Goal: Information Seeking & Learning: Learn about a topic

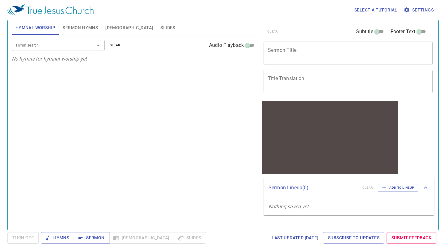
click at [112, 23] on button "[DEMOGRAPHIC_DATA]" at bounding box center [129, 27] width 55 height 15
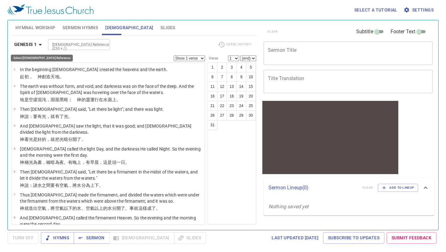
click at [37, 45] on icon "button" at bounding box center [40, 44] width 7 height 7
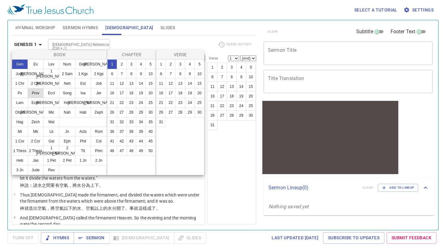
click at [37, 92] on button "Prov" at bounding box center [36, 93] width 16 height 10
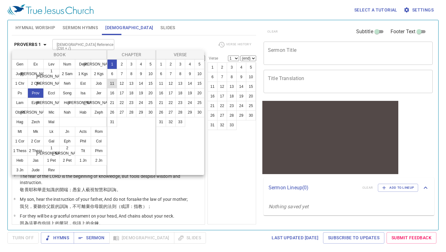
click at [112, 82] on button "11" at bounding box center [112, 83] width 10 height 10
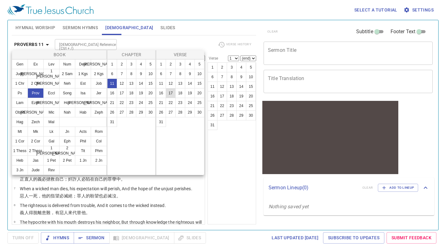
click at [171, 96] on button "17" at bounding box center [171, 93] width 10 height 10
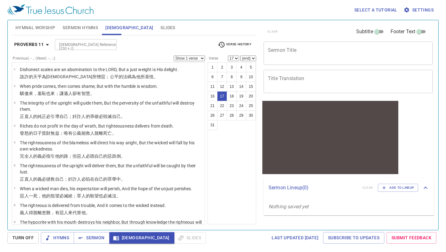
scroll to position [242, 0]
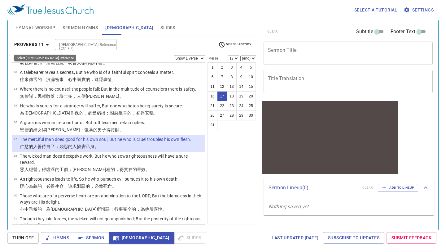
click at [47, 44] on icon "button" at bounding box center [47, 45] width 3 height 2
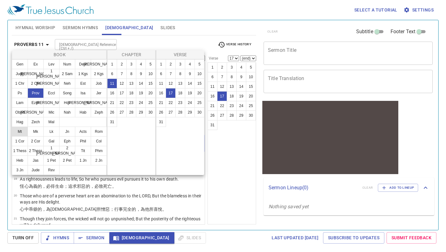
click at [18, 135] on button "Mt" at bounding box center [20, 131] width 16 height 10
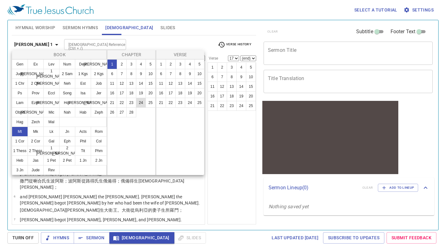
click at [141, 102] on button "24" at bounding box center [141, 103] width 10 height 10
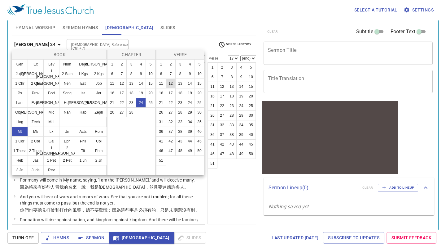
click at [172, 82] on button "12" at bounding box center [171, 83] width 10 height 10
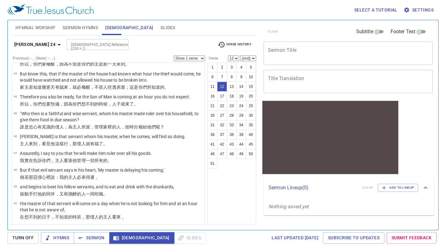
scroll to position [896, 0]
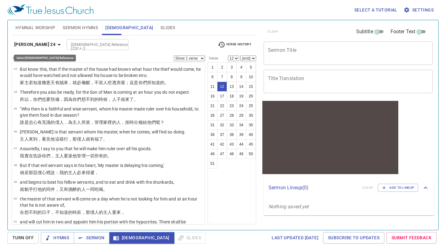
click at [55, 43] on icon "button" at bounding box center [58, 44] width 7 height 7
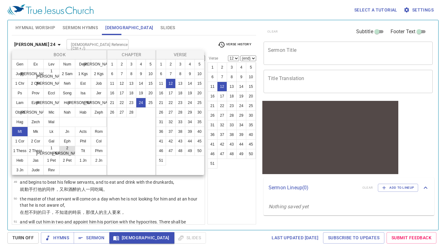
click at [64, 153] on button "2 [PERSON_NAME]" at bounding box center [67, 151] width 16 height 10
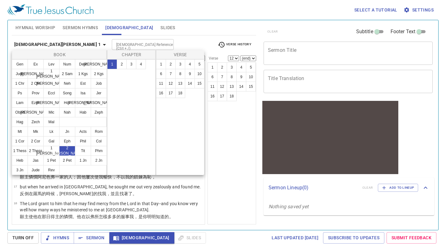
scroll to position [0, 0]
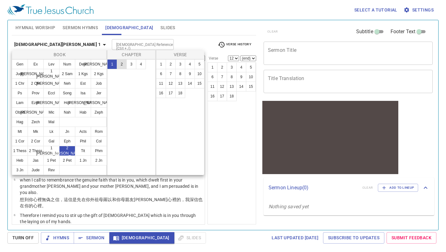
click at [123, 61] on button "2" at bounding box center [122, 64] width 10 height 10
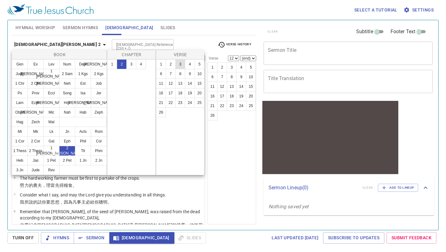
click at [180, 64] on button "3" at bounding box center [180, 64] width 10 height 10
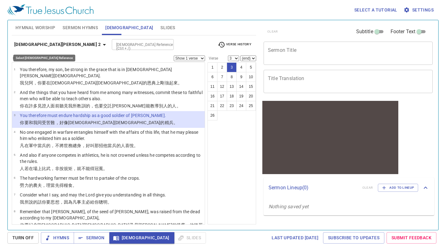
click at [103, 44] on icon "button" at bounding box center [104, 45] width 3 height 2
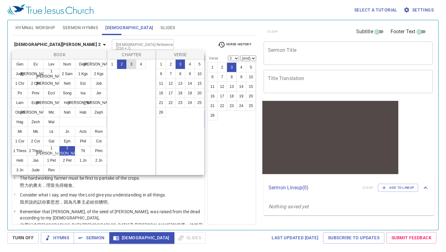
click at [132, 64] on button "3" at bounding box center [131, 64] width 10 height 10
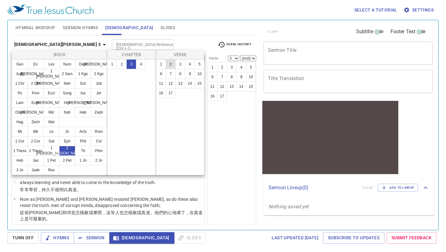
click at [171, 63] on button "2" at bounding box center [171, 64] width 10 height 10
select select "2"
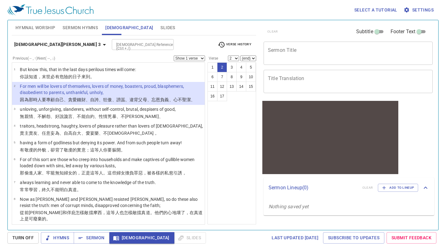
click at [203, 58] on select "Show 1 verse Show 2 verses Show 3 verses Show 4 verses Show 5 verses" at bounding box center [189, 58] width 31 height 6
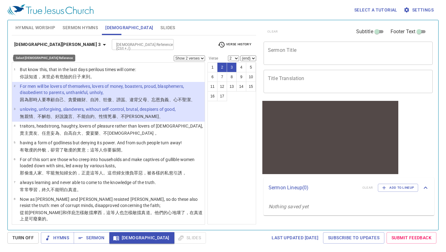
click at [101, 43] on icon "button" at bounding box center [104, 44] width 7 height 7
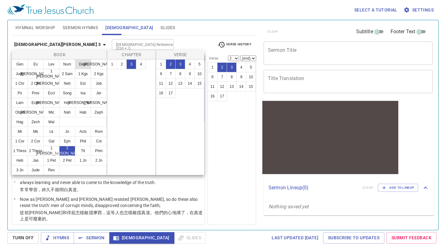
click at [79, 64] on button "Deut" at bounding box center [83, 64] width 16 height 10
select select "1"
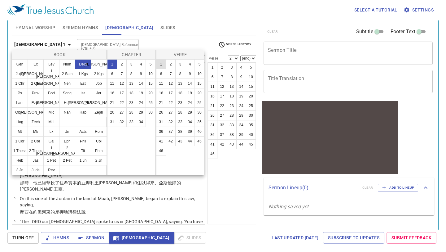
click at [163, 65] on button "1" at bounding box center [161, 64] width 10 height 10
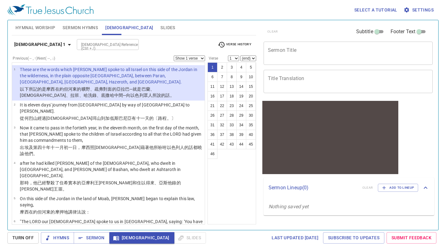
click at [55, 58] on label "Previous (←, ↑) Next (→, ↓)" at bounding box center [34, 58] width 42 height 4
click at [75, 58] on div "Previous (←, ↑) Next (→, ↓) Show 1 verse Show 2 verses Show 3 verses Show 4 ver…" at bounding box center [108, 58] width 193 height 6
click at [47, 57] on label "Previous (←, ↑) Next (→, ↓)" at bounding box center [34, 58] width 42 height 4
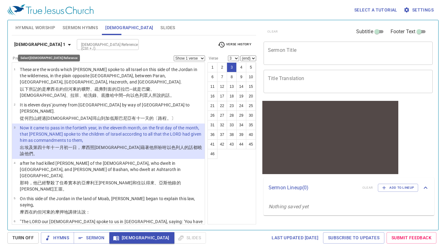
click at [66, 43] on icon "button" at bounding box center [69, 44] width 7 height 7
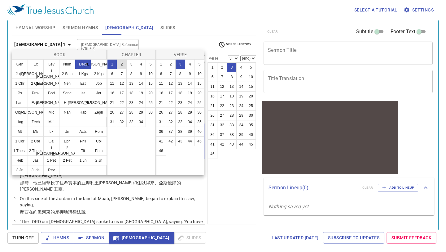
click at [121, 63] on button "2" at bounding box center [122, 64] width 10 height 10
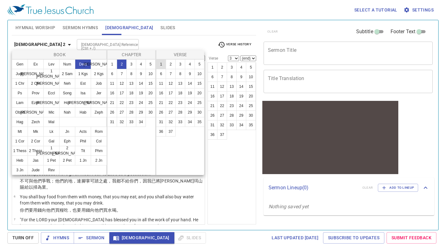
click at [159, 65] on button "1" at bounding box center [161, 64] width 10 height 10
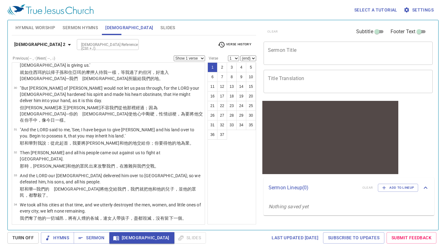
scroll to position [798, 0]
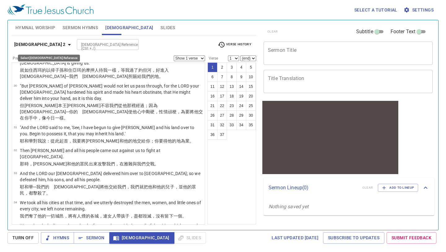
click at [68, 44] on icon "button" at bounding box center [69, 45] width 3 height 2
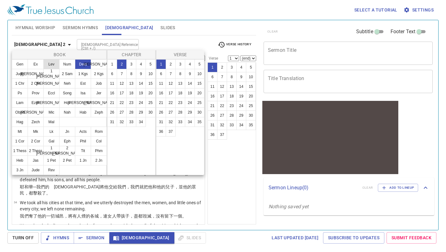
click at [49, 65] on button "Lev" at bounding box center [51, 64] width 16 height 10
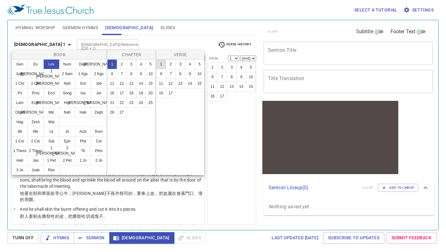
click at [160, 63] on button "1" at bounding box center [161, 64] width 10 height 10
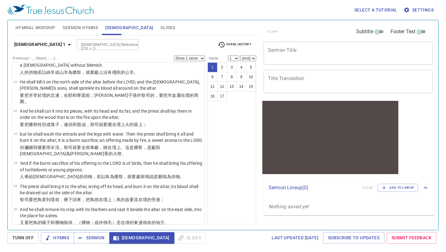
scroll to position [246, 0]
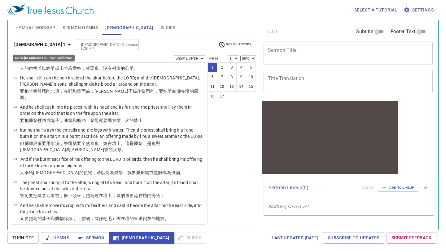
click at [36, 43] on b "Leviticus 1" at bounding box center [39, 45] width 51 height 8
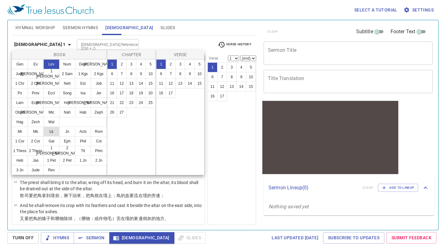
click at [51, 131] on button "Lk" at bounding box center [51, 131] width 16 height 10
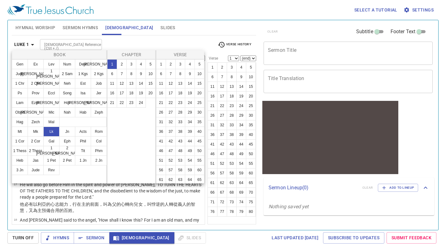
scroll to position [0, 0]
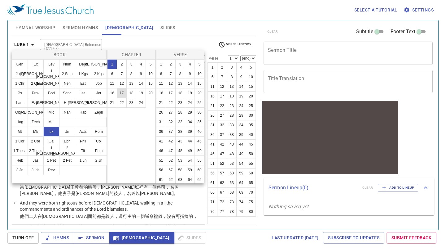
click at [120, 93] on button "17" at bounding box center [122, 93] width 10 height 10
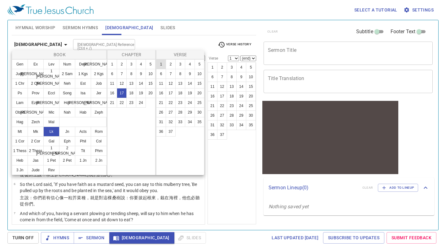
click at [165, 64] on button "1" at bounding box center [161, 64] width 10 height 10
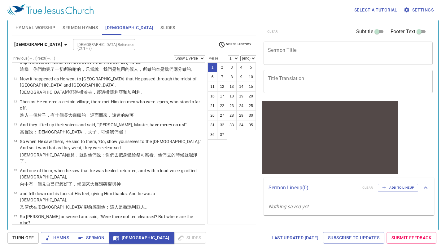
scroll to position [218, 0]
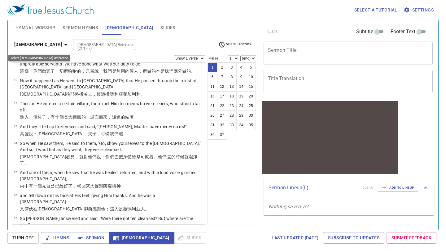
click at [62, 45] on icon "button" at bounding box center [65, 44] width 7 height 7
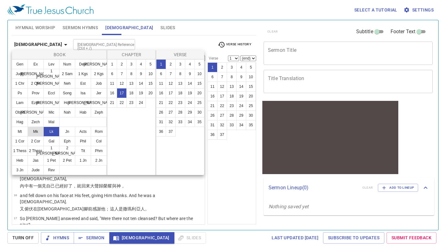
click at [36, 135] on button "Mk" at bounding box center [36, 131] width 16 height 10
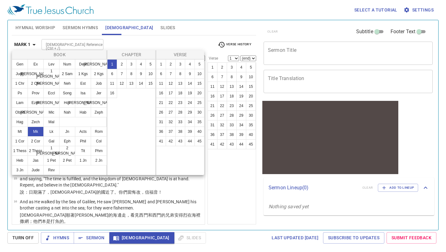
scroll to position [0, 0]
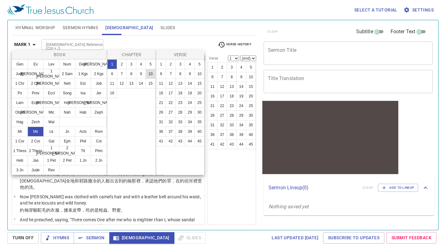
click at [149, 73] on button "10" at bounding box center [151, 74] width 10 height 10
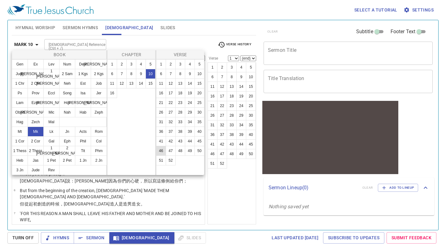
click at [160, 150] on button "46" at bounding box center [161, 151] width 10 height 10
select select "46"
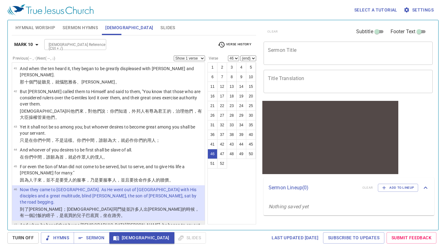
scroll to position [1000, 0]
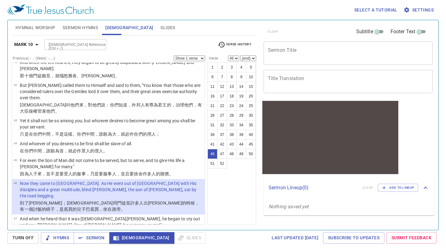
click at [202, 59] on select "Show 1 verse Show 2 verses Show 3 verses Show 4 verses Show 5 verses" at bounding box center [189, 58] width 31 height 6
select select "3"
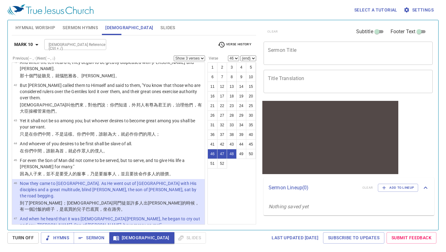
select select "49"
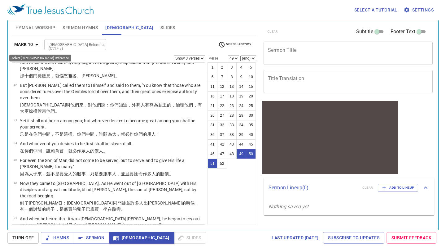
click at [38, 40] on button "Mark 10" at bounding box center [27, 44] width 31 height 11
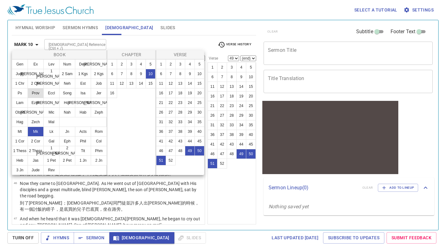
click at [37, 93] on button "Prov" at bounding box center [36, 93] width 16 height 10
select select "1"
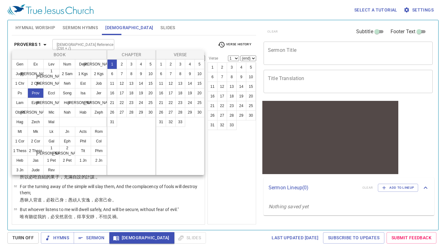
scroll to position [0, 0]
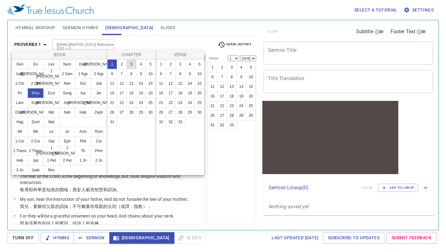
click at [129, 61] on button "3" at bounding box center [131, 64] width 10 height 10
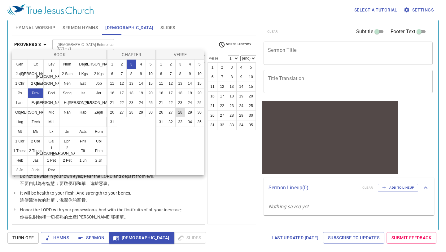
click at [181, 109] on button "28" at bounding box center [180, 112] width 10 height 10
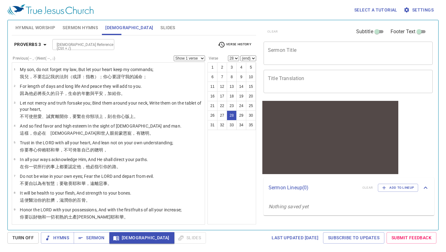
scroll to position [398, 0]
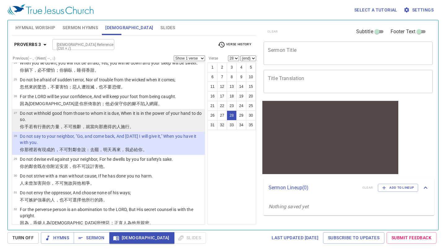
click at [187, 128] on p "你手 若有行 善 的力量 ，不可推辭 ，就當向那應得的人 施行。" at bounding box center [111, 126] width 183 height 6
select select "27"
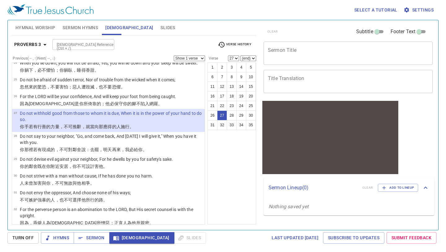
click at [203, 58] on select "Show 1 verse Show 2 verses Show 3 verses Show 4 verses Show 5 verses" at bounding box center [189, 58] width 31 height 6
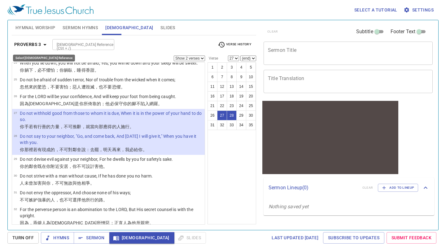
click at [41, 45] on icon "button" at bounding box center [44, 44] width 7 height 7
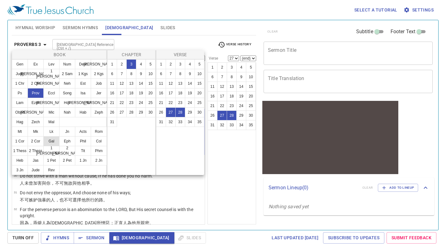
click at [51, 140] on button "Gal" at bounding box center [51, 141] width 16 height 10
select select "1"
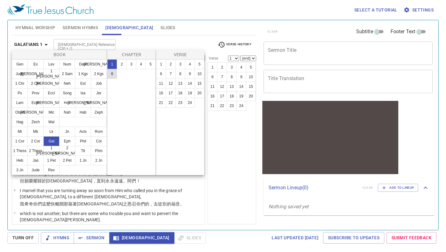
click at [112, 73] on button "6" at bounding box center [112, 74] width 10 height 10
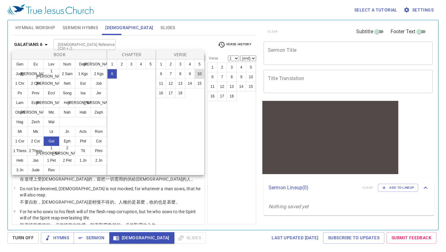
click at [199, 74] on button "10" at bounding box center [200, 74] width 10 height 10
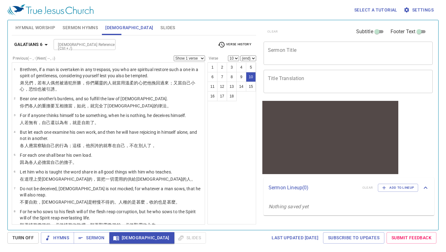
scroll to position [115, 0]
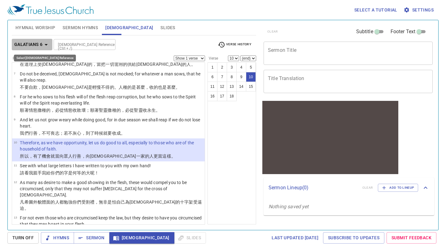
click at [32, 45] on b "Galatians 6" at bounding box center [28, 45] width 28 height 8
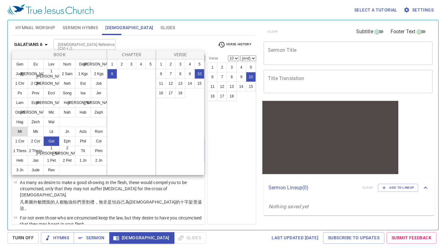
click at [24, 129] on button "Mt" at bounding box center [20, 131] width 16 height 10
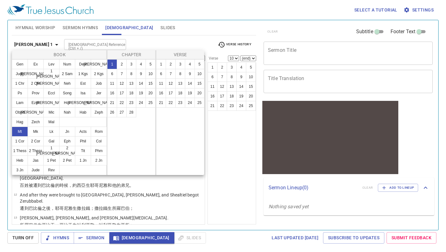
scroll to position [0, 0]
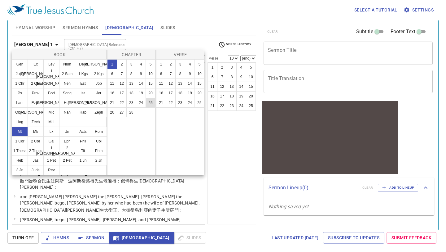
click at [149, 103] on button "25" at bounding box center [151, 103] width 10 height 10
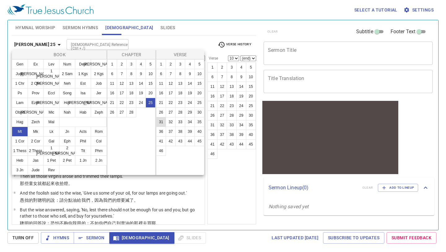
click at [161, 123] on button "31" at bounding box center [161, 122] width 10 height 10
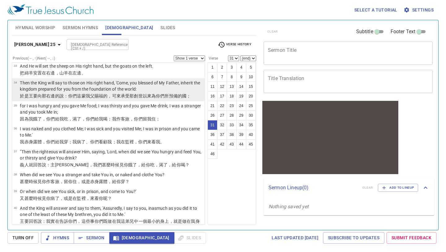
scroll to position [682, 0]
click at [158, 90] on p "Then the King will say to those on His right hand, 'Come, you blessed of My Fat…" at bounding box center [111, 86] width 183 height 12
select select "34"
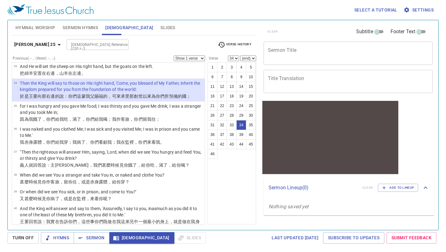
click at [202, 58] on select "Show 1 verse Show 2 verses Show 3 verses Show 4 verses Show 5 verses" at bounding box center [189, 58] width 31 height 6
select select "3"
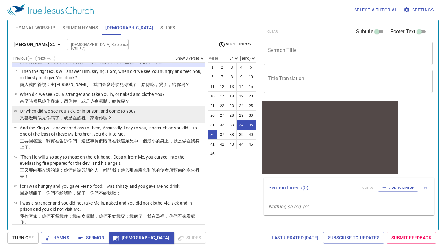
scroll to position [767, 0]
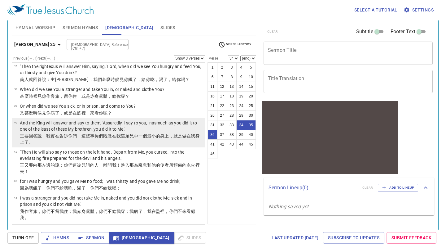
click at [105, 140] on p "王 要 回答 說 ：我實在 告訴 你們 ，這些事你們既做 在 我 這 弟兄 中一個 最小的 身上，就是做 在我 身上了。" at bounding box center [111, 139] width 183 height 12
select select "40"
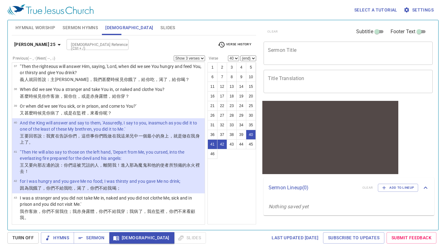
click at [204, 58] on select "Show 1 verse Show 2 verses Show 3 verses Show 4 verses Show 5 verses" at bounding box center [189, 58] width 31 height 6
select select "1"
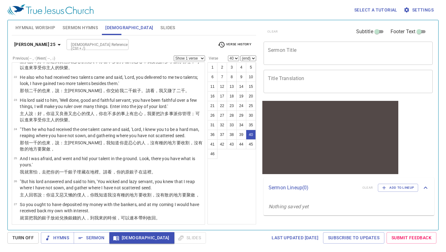
scroll to position [403, 0]
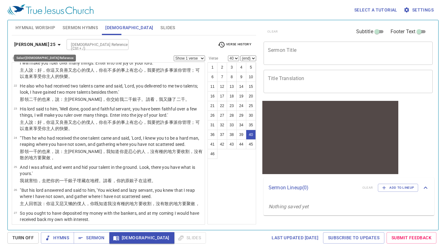
click at [42, 43] on b "Matthew 25" at bounding box center [34, 45] width 41 height 8
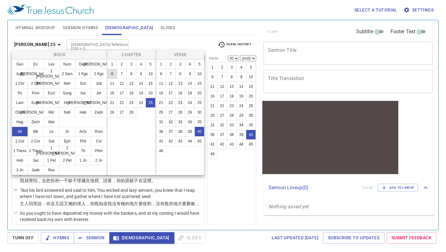
click at [115, 75] on button "6" at bounding box center [112, 74] width 10 height 10
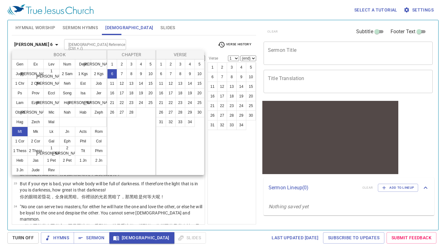
scroll to position [0, 0]
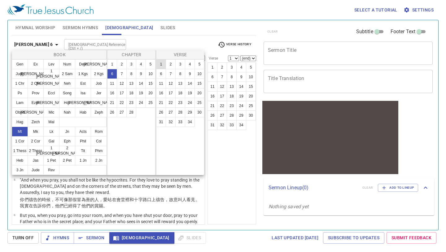
click at [161, 66] on button "1" at bounding box center [161, 64] width 10 height 10
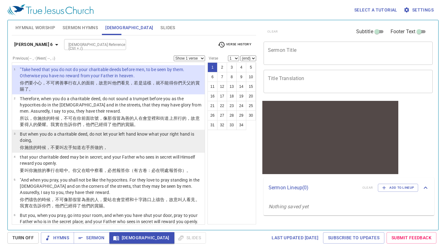
click at [133, 144] on p "你 施捨 的時候，不要 叫左手 知道 右手 所做 的，" at bounding box center [111, 147] width 183 height 6
select select "3"
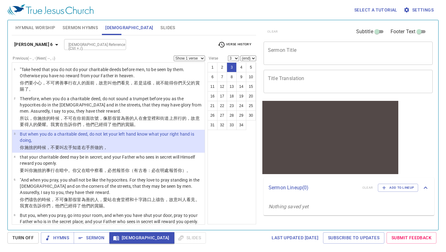
click at [202, 59] on select "Show 1 verse Show 2 verses Show 3 verses Show 4 verses Show 5 verses" at bounding box center [189, 58] width 31 height 6
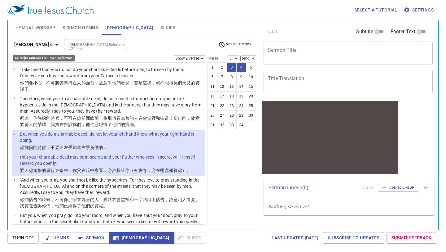
click at [53, 47] on icon "button" at bounding box center [56, 44] width 7 height 7
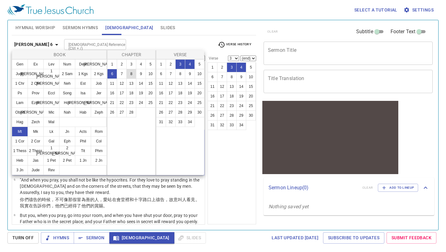
click at [132, 69] on button "8" at bounding box center [131, 74] width 10 height 10
select select "1"
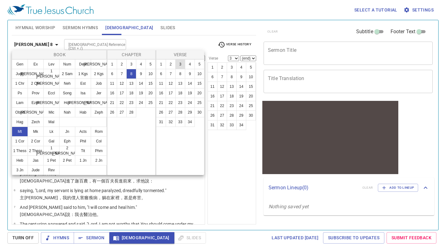
click at [177, 64] on button "3" at bounding box center [180, 64] width 10 height 10
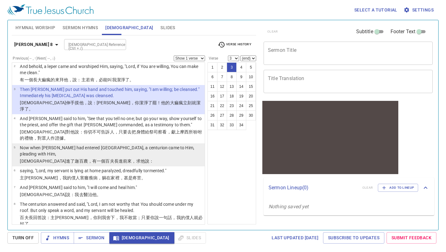
scroll to position [19, 0]
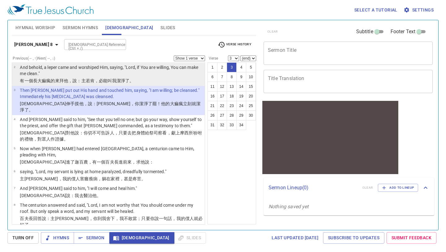
click at [149, 78] on p "有一個長大痲瘋的 來 拜 他 ，說 ：主 若 肯 ，必能 叫我 潔淨了 。" at bounding box center [111, 81] width 183 height 6
select select "2"
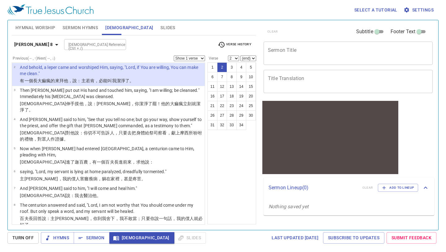
click at [203, 59] on select "Show 1 verse Show 2 verses Show 3 verses Show 4 verses Show 5 verses" at bounding box center [189, 58] width 31 height 6
select select "2"
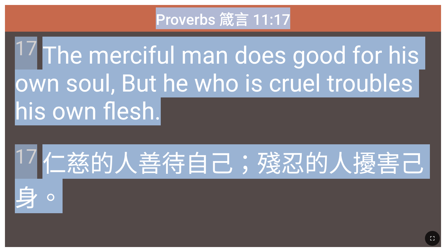
drag, startPoint x: 157, startPoint y: 17, endPoint x: 302, endPoint y: 195, distance: 229.5
click at [302, 195] on div "Proverbs 箴言 11:17 Proverbs 箴言 11:17 17 The merciful man does good for his own s…" at bounding box center [223, 126] width 437 height 242
copy div "Proverbs 箴言 11:17 Proverbs 箴言 11:17 17 The merciful man does good for his own s…"
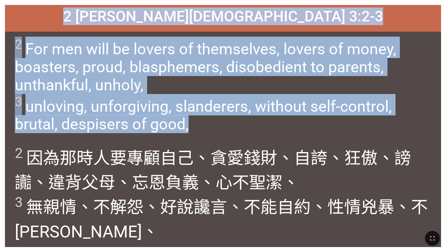
click at [235, 133] on span "2 For men will be lovers of themselves, lovers of money, boasters, proud, blasp…" at bounding box center [223, 85] width 416 height 96
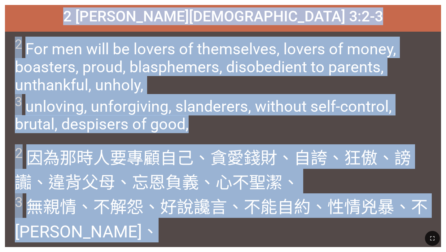
drag, startPoint x: 132, startPoint y: 17, endPoint x: 248, endPoint y: 233, distance: 244.6
click at [248, 2] on div "Hymnal Worship Hymnal Worship 詩頌崇拜 詩頌崇拜 2 Timothy 提摩太後書 3:2-3 2 Timothy 提摩太後書 3…" at bounding box center [222, 2] width 441 height 0
copy div "2 Timothy 提摩太後書 3:2-3 2 Timothy 提摩太後書 3:2-3 2 For men will be lovers of themsel…"
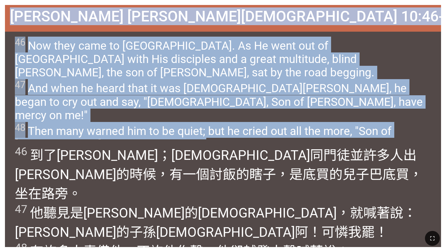
click at [248, 112] on span "46 Now they came to Jericho. As He went out of Jericho with His disciples and a…" at bounding box center [223, 94] width 416 height 114
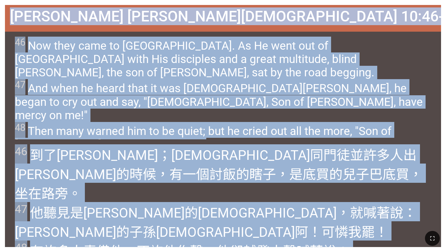
drag, startPoint x: 141, startPoint y: 15, endPoint x: 404, endPoint y: 242, distance: 347.1
click at [404, 2] on div "Hymnal Worship Hymnal Worship 詩頌崇拜 詩頌崇拜 Mark 馬可福音 10:46-48 Mark 馬可福音 10:46-48 4…" at bounding box center [222, 2] width 441 height 0
copy div "Mark 馬可福音 10:46-48 Mark 馬可福音 10:46-48 46 Now they came to Jericho. As He went o…"
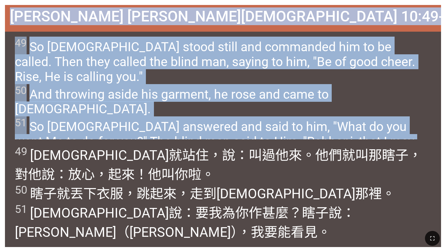
click at [195, 156] on wg846 "來。 他們就叫 那瞎子 ，對他 說 ：放心 ，起來 ！他叫 你 啦。 50 瞎子就丟下 衣服 ，跳起來 ，走 到 耶穌 那裡。 51 耶穌 說 ：要 我為你 …" at bounding box center [218, 193] width 407 height 92
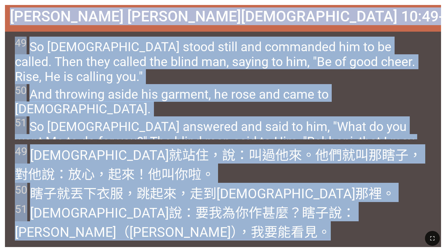
drag, startPoint x: 144, startPoint y: 16, endPoint x: 380, endPoint y: 239, distance: 324.1
click at [380, 2] on div "Hymnal Worship Hymnal Worship 詩頌崇拜 詩頌崇拜 Mark 馬可福音 10:49-51 Mark 馬可福音 10:49-51 4…" at bounding box center [222, 2] width 441 height 0
copy div "Mark 馬可福音 10:49-51 Mark 馬可福音 10:49-51 49 So Jesus stood still and commanded him…"
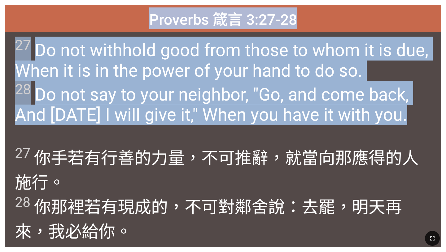
click at [177, 116] on span "27 Do not withhold good from those to whom it is due, When it is in the power o…" at bounding box center [223, 81] width 416 height 88
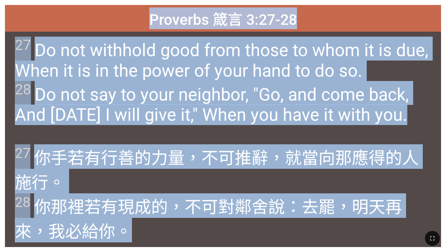
drag, startPoint x: 149, startPoint y: 12, endPoint x: 255, endPoint y: 236, distance: 247.7
click at [255, 2] on div "Hymnal Worship Hymnal Worship 詩頌崇拜 詩頌崇拜 Proverbs 箴言 3:27-28 Proverbs 箴言 3:27-28…" at bounding box center [222, 2] width 441 height 0
copy div "Proverbs 箴言 3:27-28 Proverbs 箴言 3:27-28 27 Do not withhold good from those to w…"
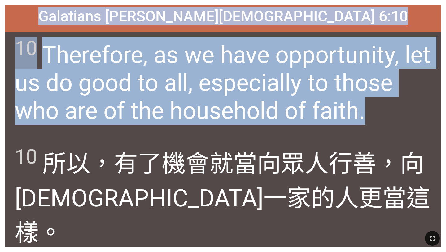
click at [163, 106] on span "10 Therefore, as we have opportunity, let us do good to all, especially to thos…" at bounding box center [223, 81] width 416 height 88
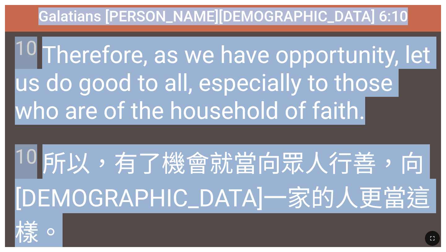
drag, startPoint x: 146, startPoint y: 17, endPoint x: 279, endPoint y: 249, distance: 267.5
click at [279, 2] on div "Hymnal Worship Hymnal Worship 詩頌崇拜 詩頌崇拜 Galatians 加拉太書 6:10 Galatians 加拉太書 6:10…" at bounding box center [222, 2] width 441 height 0
copy div "Galatians 加拉太書 6:10 Galatians 加拉太書 6:10 10 Therefore, as we have opportunity, l…"
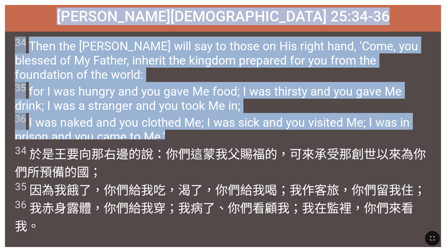
click at [162, 162] on span "34 於是 王 要向那右邊 的說 ：你們這蒙我 父 賜福 的，可來 承受 那創世 以來 為你們 所預備 的國 ； 35 因為 我餓了 ，你們給 我 吃 ，渴了…" at bounding box center [223, 189] width 416 height 90
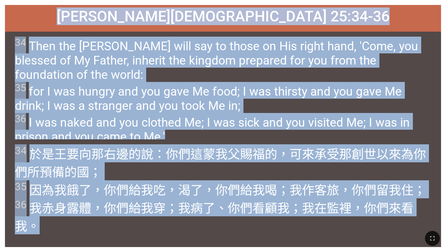
drag, startPoint x: 134, startPoint y: 20, endPoint x: 238, endPoint y: 229, distance: 233.3
click at [238, 2] on div "Hymnal Worship Hymnal Worship 詩頌崇拜 詩頌崇拜 Matthew 馬太福音 25:34-36 Matthew 馬太福音 25:3…" at bounding box center [222, 2] width 441 height 0
copy div "Matthew 馬太福音 25:34-36 Matthew 馬太福音 25:34-36 34 Then the King will say to those …"
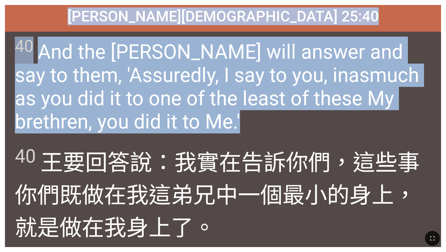
click at [210, 116] on span "40 And the King will answer and say to them, 'Assuredly, I say to you, inasmuch…" at bounding box center [223, 85] width 416 height 97
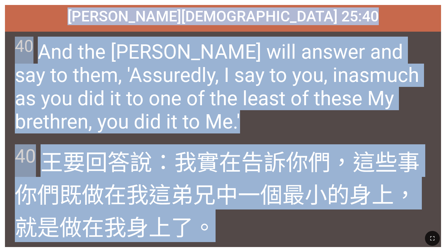
drag, startPoint x: 142, startPoint y: 17, endPoint x: 238, endPoint y: 212, distance: 218.0
click at [238, 212] on div "Matthew 馬太福音 25:40 Matthew 馬太福音 25:40 40 And the King will answer and say to th…" at bounding box center [223, 126] width 437 height 242
copy div "Matthew 馬太福音 25:40 Matthew 馬太福音 25:40 40 And the King will answer and say to th…"
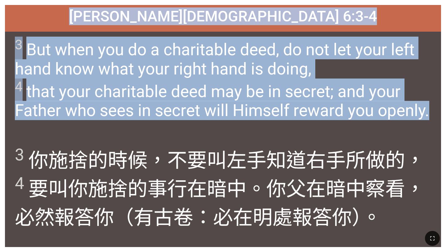
click at [238, 72] on span "3 But when you do a charitable deed, do not let your left hand know what your r…" at bounding box center [223, 78] width 416 height 83
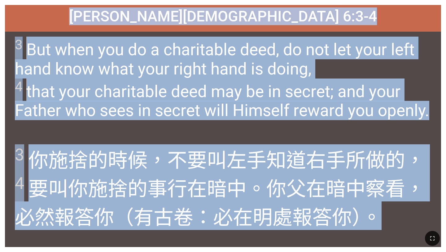
drag, startPoint x: 145, startPoint y: 16, endPoint x: 388, endPoint y: 225, distance: 321.2
click at [388, 2] on div "Hymnal Worship Hymnal Worship 詩頌崇拜 詩頌崇拜 Matthew 馬太福音 6:3-4 Matthew 馬太福音 6:3-4 3…" at bounding box center [222, 2] width 441 height 0
copy div "Matthew 馬太福音 6:3-4 Matthew 馬太福音 6:3-4 3 But when you do a charitable deed, do n…"
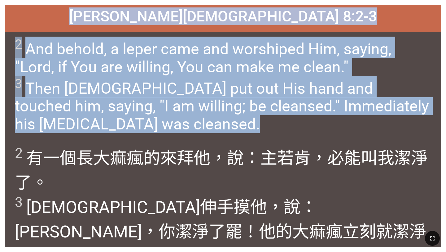
click at [178, 103] on span "2 And behold, a leper came and worshiped Him, saying, "Lord, if You are willing…" at bounding box center [223, 85] width 416 height 96
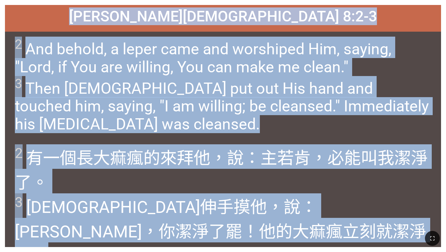
drag, startPoint x: 145, startPoint y: 17, endPoint x: 203, endPoint y: 251, distance: 241.7
click at [203, 2] on div "Hymnal Worship Hymnal Worship 詩頌崇拜 詩頌崇拜 Matthew 馬太福音 8:2-3 Matthew 馬太福音 8:2-3 2…" at bounding box center [222, 2] width 441 height 0
copy div "Matthew 馬太福音 8:2-3 Matthew 馬太福音 8:2-3 2 And behold, a leper came and worshiped …"
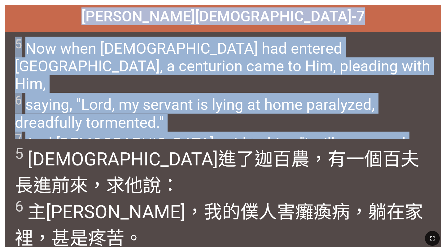
click at [193, 82] on span "5 Now when Jesus had entered Capernaum, a centurion came to Him, pleading with …" at bounding box center [223, 103] width 416 height 133
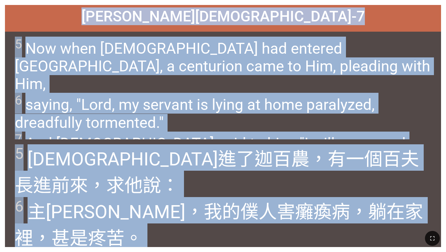
drag, startPoint x: 145, startPoint y: 17, endPoint x: 248, endPoint y: 251, distance: 256.3
click at [248, 2] on div "Hymnal Worship Hymnal Worship 詩頌崇拜 詩頌崇拜 Matthew 馬太福音 8:5-7 Matthew 馬太福音 8:5-7 5…" at bounding box center [222, 2] width 441 height 0
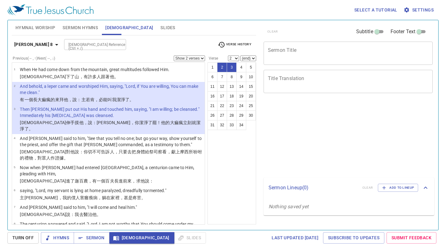
select select "2"
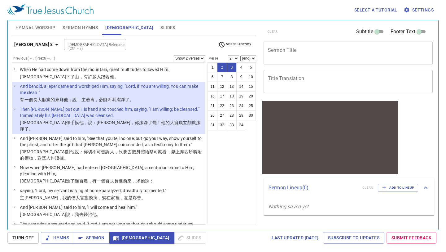
scroll to position [19, 0]
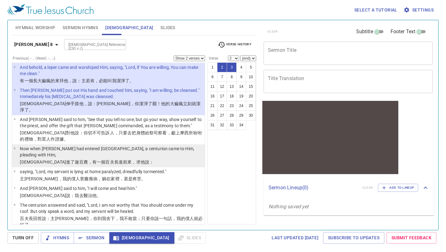
click at [107, 145] on p "Now when [PERSON_NAME] had entered [GEOGRAPHIC_DATA], a centurion came to Him, …" at bounding box center [111, 151] width 183 height 12
select select "5"
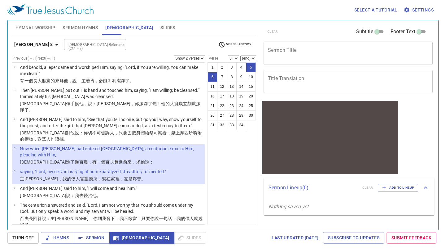
click at [203, 58] on select "Show 1 verse Show 2 verses Show 3 verses Show 4 verses Show 5 verses" at bounding box center [189, 58] width 31 height 6
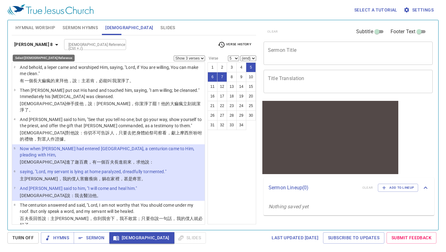
click at [53, 47] on icon "button" at bounding box center [56, 44] width 7 height 7
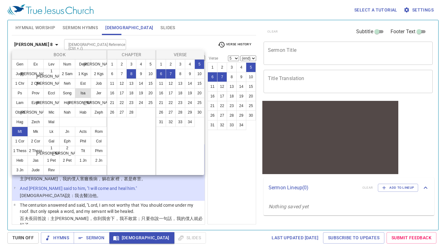
click at [80, 91] on button "Isa" at bounding box center [83, 93] width 16 height 10
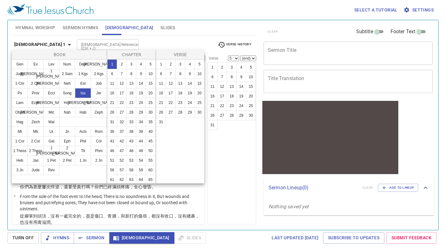
select select "1"
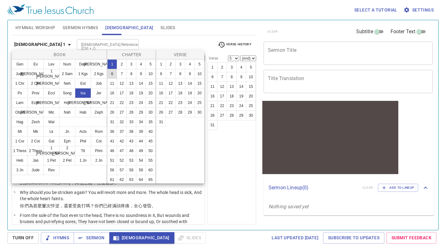
click at [113, 72] on button "6" at bounding box center [112, 74] width 10 height 10
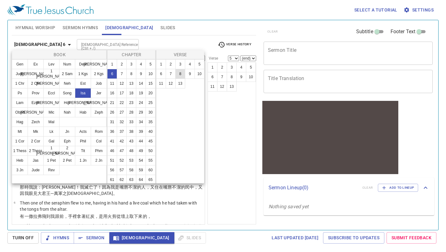
click at [180, 73] on button "8" at bounding box center [180, 74] width 10 height 10
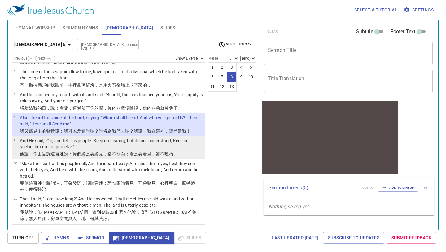
scroll to position [173, 0]
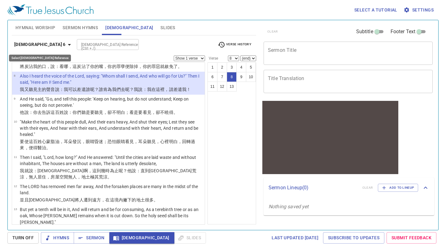
click at [23, 44] on b "Isaiah 6" at bounding box center [39, 45] width 51 height 8
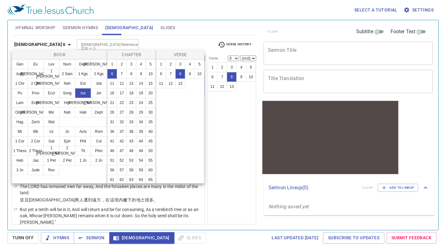
click at [23, 44] on div at bounding box center [223, 126] width 446 height 252
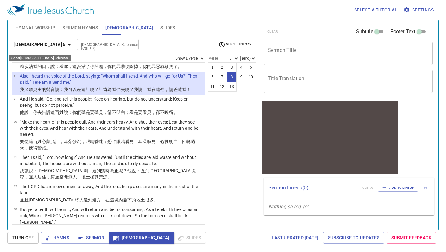
click at [23, 44] on b "Isaiah 6" at bounding box center [39, 45] width 51 height 8
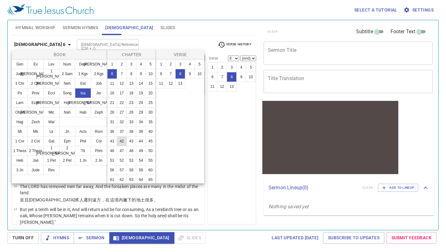
click at [121, 142] on button "42" at bounding box center [122, 141] width 10 height 10
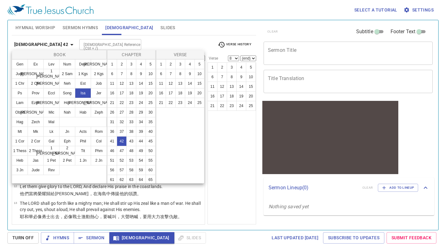
scroll to position [0, 0]
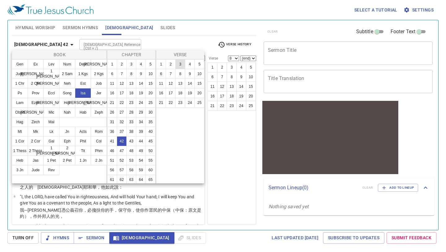
click at [180, 64] on button "3" at bounding box center [180, 64] width 10 height 10
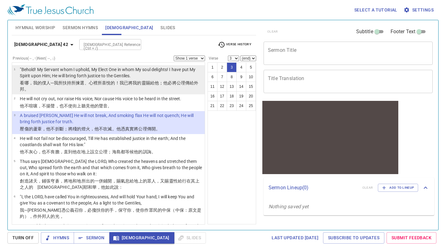
click at [107, 83] on wh5315 "所喜悅 的！我已將我的靈 賜 給他；他必將公理 傳 給外邦 。" at bounding box center [109, 85] width 179 height 11
select select "1"
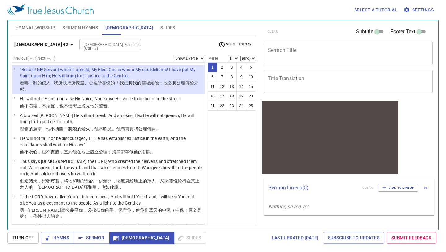
click at [203, 58] on select "Show 1 verse Show 2 verses Show 3 verses Show 4 verses Show 5 verses" at bounding box center [189, 58] width 31 height 6
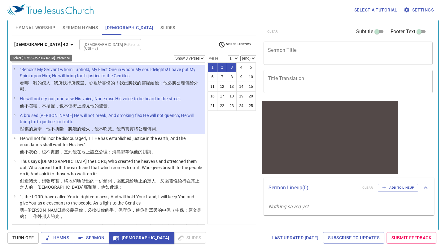
click at [68, 47] on icon "button" at bounding box center [71, 44] width 7 height 7
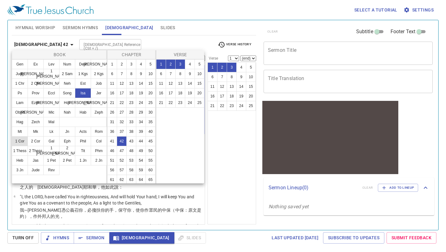
click at [20, 139] on button "1 Cor" at bounding box center [20, 141] width 16 height 10
select select "1"
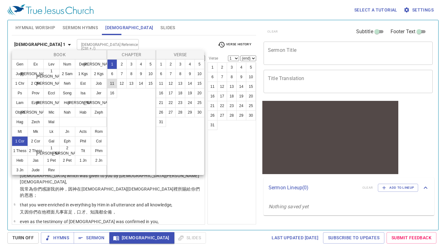
click at [113, 85] on button "11" at bounding box center [112, 83] width 10 height 10
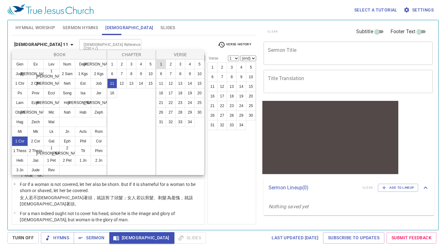
click at [162, 64] on button "1" at bounding box center [161, 64] width 10 height 10
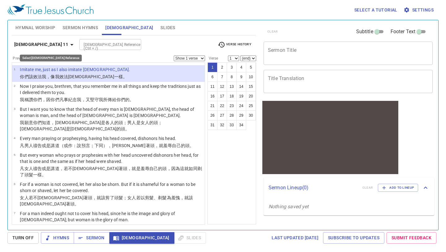
click at [68, 45] on icon "button" at bounding box center [71, 44] width 7 height 7
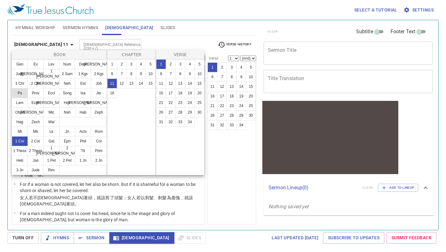
click at [18, 92] on button "Ps" at bounding box center [20, 93] width 16 height 10
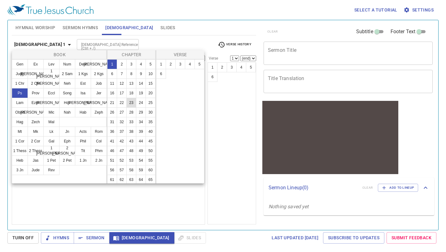
click at [132, 100] on button "23" at bounding box center [131, 103] width 10 height 10
click at [162, 63] on button "1" at bounding box center [161, 64] width 10 height 10
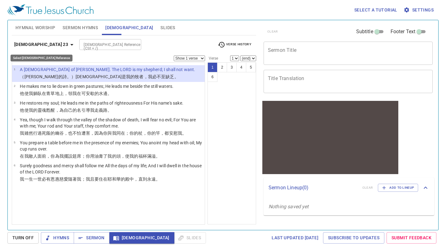
click at [35, 44] on b "Psalm 23" at bounding box center [41, 45] width 54 height 8
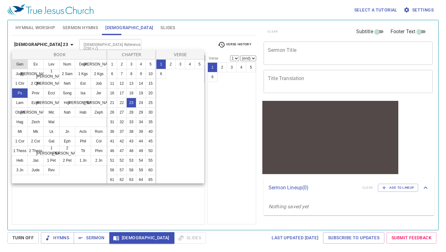
click at [23, 64] on button "Gen" at bounding box center [20, 64] width 16 height 10
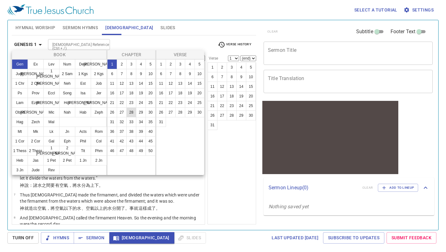
click at [132, 111] on button "28" at bounding box center [131, 112] width 10 height 10
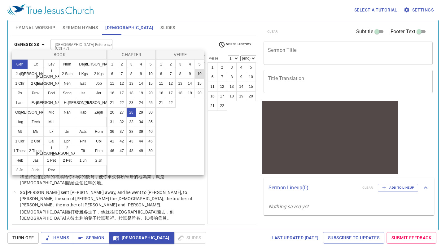
click at [200, 73] on button "10" at bounding box center [200, 74] width 10 height 10
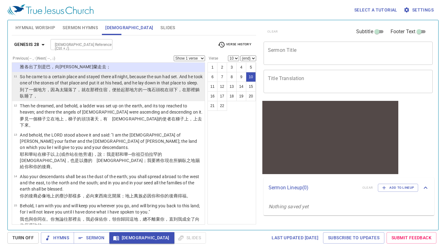
scroll to position [296, 0]
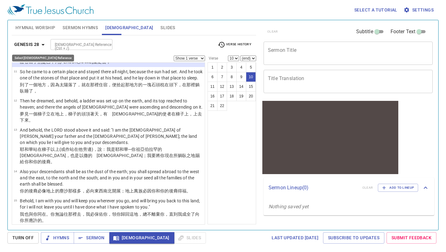
click at [35, 49] on button "Genesis 28" at bounding box center [31, 44] width 38 height 11
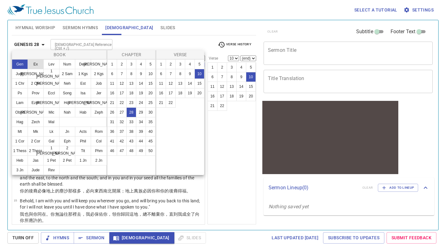
click at [38, 64] on button "Ex" at bounding box center [36, 64] width 16 height 10
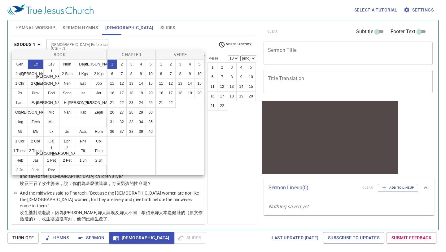
scroll to position [0, 0]
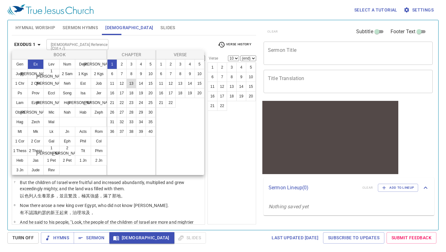
click at [130, 82] on button "13" at bounding box center [131, 83] width 10 height 10
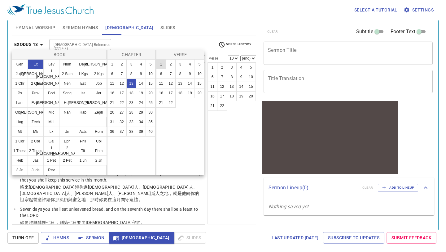
click at [160, 63] on button "1" at bounding box center [161, 64] width 10 height 10
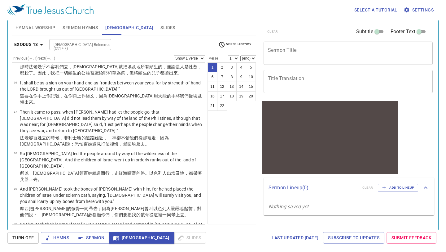
scroll to position [423, 0]
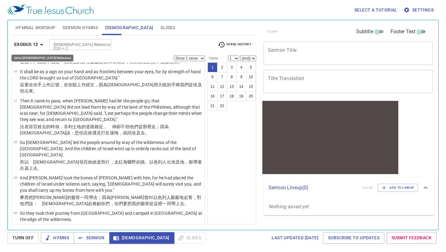
click at [42, 43] on icon "button" at bounding box center [41, 44] width 7 height 7
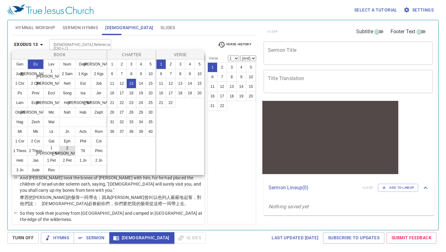
click at [67, 148] on button "2 [PERSON_NAME]" at bounding box center [67, 151] width 16 height 10
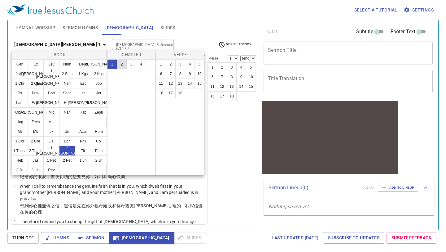
click at [122, 64] on button "2" at bounding box center [122, 64] width 10 height 10
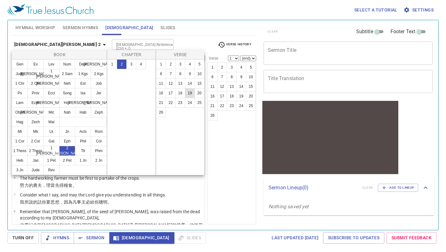
click at [190, 91] on button "19" at bounding box center [190, 93] width 10 height 10
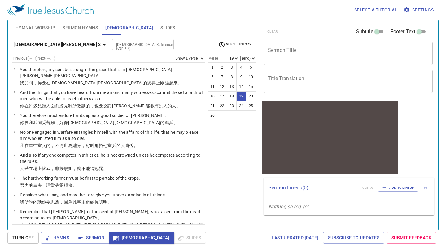
scroll to position [300, 0]
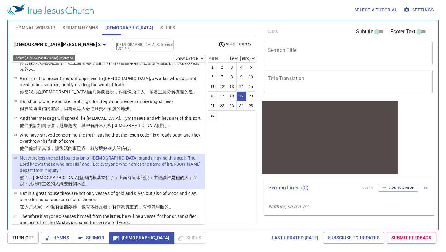
click at [38, 43] on b "2 Timothy 2" at bounding box center [57, 45] width 86 height 8
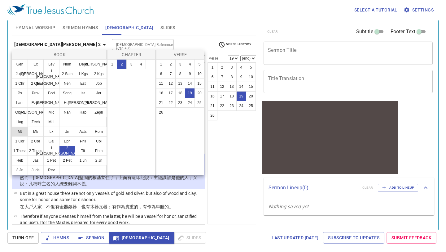
click at [24, 129] on button "Mt" at bounding box center [20, 131] width 16 height 10
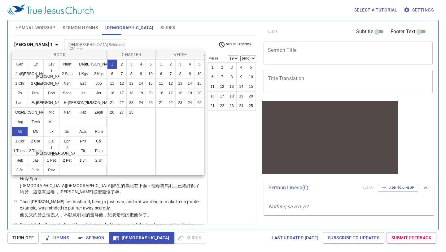
scroll to position [0, 0]
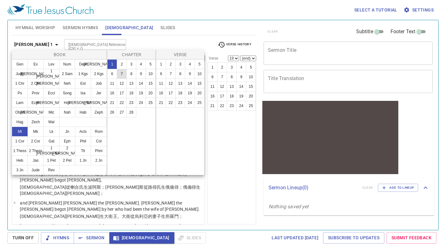
click at [120, 75] on button "7" at bounding box center [122, 74] width 10 height 10
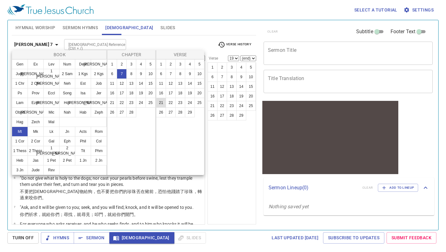
click at [161, 103] on button "21" at bounding box center [161, 103] width 10 height 10
select select "21"
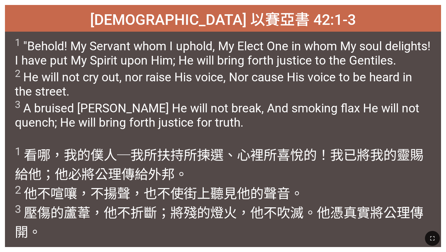
click at [172, 99] on span "1 "Behold! My Servant whom I uphold, My Elect One in whom My soul delights! I h…" at bounding box center [223, 83] width 416 height 93
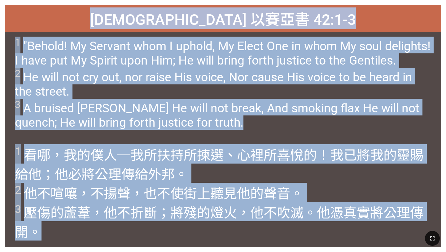
drag, startPoint x: 149, startPoint y: 16, endPoint x: 332, endPoint y: 229, distance: 281.6
click at [332, 2] on div "Hymnal Worship Hymnal Worship 詩頌崇拜 詩頌崇拜 [DEMOGRAPHIC_DATA] 以賽亞書 42:1-3 [DEMOGRA…" at bounding box center [222, 2] width 441 height 0
copy div "Loremi dolo 08:3-0 Sitame cons 38:5-8 9 "Adipis! El Seddoei temp I utlabo, Et D…"
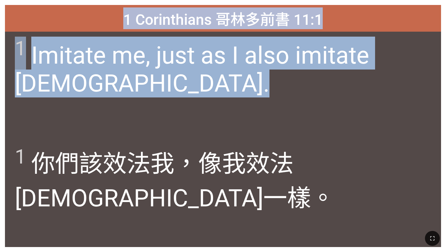
click at [169, 128] on div "1 Imitate me, just as I also imitate [DEMOGRAPHIC_DATA]." at bounding box center [223, 86] width 437 height 108
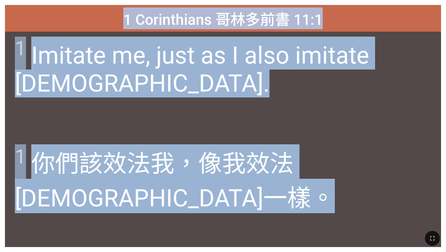
drag, startPoint x: 125, startPoint y: 19, endPoint x: 268, endPoint y: 251, distance: 272.8
click at [268, 2] on div "Hymnal Worship Hymnal Worship 詩頌崇拜 詩頌崇拜 1 Corinthians 哥林多前書 11:1 1 Corinthians …" at bounding box center [222, 2] width 441 height 0
copy div "1 Corinthians 哥林多前書 11:1 1 Corinthians 哥林多前書 11:1 1 Imitate me, just as I also …"
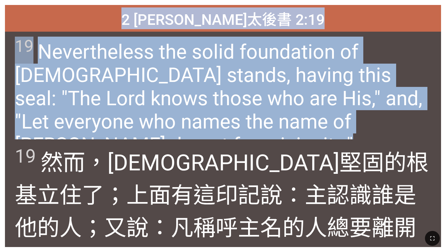
click at [152, 89] on span "19 Nevertheless the solid foundation of God stands, having this seal: "The Lord…" at bounding box center [223, 97] width 416 height 120
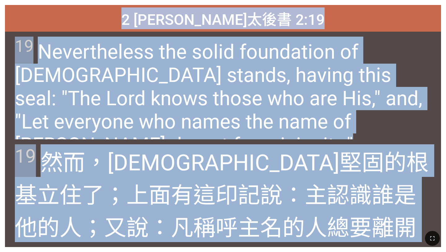
drag, startPoint x: 135, startPoint y: 14, endPoint x: 295, endPoint y: 226, distance: 265.3
click at [295, 2] on div "Hymnal Worship Hymnal Worship 詩頌崇拜 詩頌崇拜 2 Timothy 提摩太後書 2:19 2 Timothy 提摩太後書 2:…" at bounding box center [222, 2] width 441 height 0
copy div "2 Timothy 提摩太後書 2:19 2 Timothy 提摩太後書 2:19 19 Nevertheless the solid foundation …"
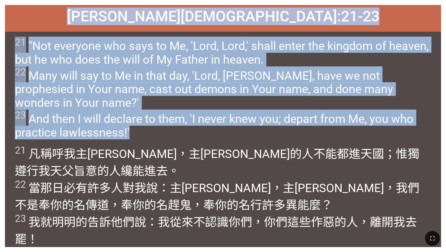
click at [136, 75] on span "21 "Not everyone who says to Me, 'Lord, Lord,' shall enter the kingdom of heave…" at bounding box center [223, 88] width 416 height 103
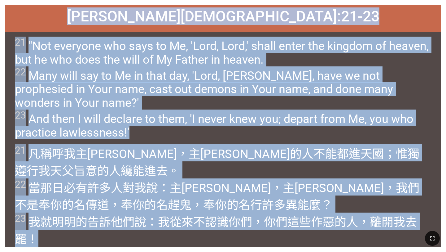
drag, startPoint x: 137, startPoint y: 16, endPoint x: 246, endPoint y: 221, distance: 231.9
click at [246, 221] on div "Matthew 馬太福音 7:21-23 Matthew 馬太福音 7:21-23 21 "Not everyone who says to Me, 'Lor…" at bounding box center [223, 126] width 437 height 242
copy div "Matthew 馬太福音 7:21-23 Matthew 馬太福音 7:21-23 21 "Not everyone who says to Me, 'Lor…"
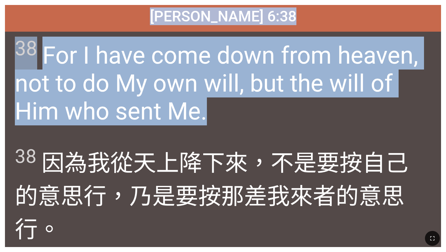
click at [171, 109] on span "38 For I have come down from heaven, not to do My own will, but the will of Him…" at bounding box center [223, 81] width 416 height 89
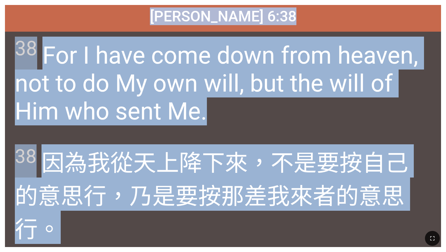
drag, startPoint x: 161, startPoint y: 18, endPoint x: 427, endPoint y: 227, distance: 338.4
click at [427, 2] on div "Hymnal Worship Hymnal Worship 詩頌崇拜 詩頌崇拜 John 約翰福音 6:38 John 約翰福音 6:38 38 For I …" at bounding box center [222, 2] width 441 height 0
copy div "John 約翰福音 6:38 John 約翰福音 6:38 38 For I have come down from heaven, not to do My…"
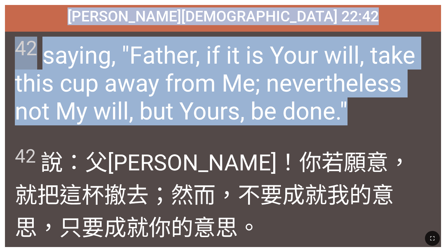
click at [169, 109] on span "42 saying, "Father, if it is Your will, take this cup away from Me; nevertheles…" at bounding box center [223, 81] width 416 height 89
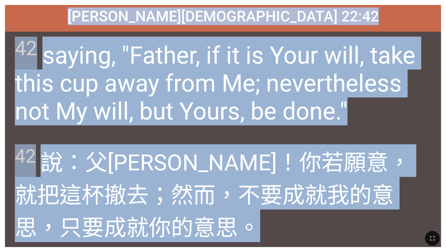
drag, startPoint x: 156, startPoint y: 18, endPoint x: 260, endPoint y: 251, distance: 255.5
click at [260, 2] on div "Hymnal Worship Hymnal Worship 詩頌崇拜 詩頌崇拜 Luke 路加福音 22:42 Luke 路加福音 22:42 42 sayi…" at bounding box center [222, 2] width 441 height 0
copy div "Luke 路加福音 22:42 Luke 路加福音 22:42 42 saying, "Father, if it is Your will, take th…"
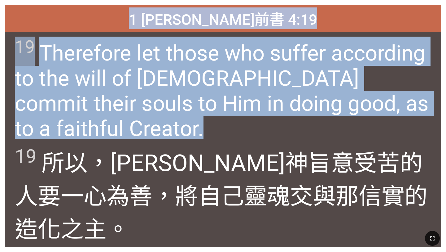
click at [143, 116] on div "19 Therefore let those who suffer according to the will of God commit their sou…" at bounding box center [223, 86] width 437 height 108
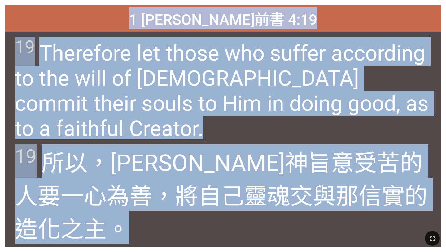
drag, startPoint x: 154, startPoint y: 16, endPoint x: 427, endPoint y: 206, distance: 332.0
click at [427, 206] on div "1 Peter 彼得前書 4:19 1 Peter 彼得前書 4:19 19 Therefore let those who suffer according…" at bounding box center [223, 126] width 437 height 242
copy div "1 Peter 彼得前書 4:19 1 Peter 彼得前書 4:19 19 Therefore let those who suffer according…"
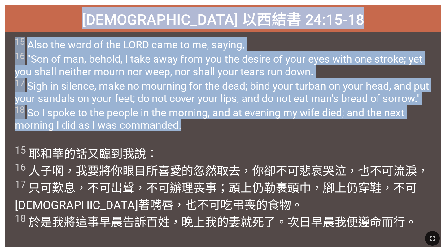
click at [182, 101] on span "15 Also the word of the LORD came to me, saying, 16 "Son of man, behold, I take…" at bounding box center [223, 84] width 416 height 95
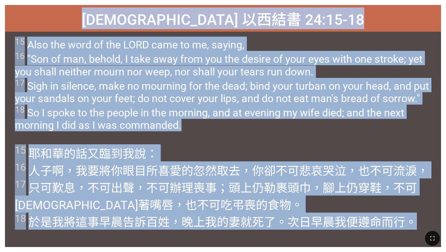
drag, startPoint x: 136, startPoint y: 16, endPoint x: 424, endPoint y: 231, distance: 359.1
click at [424, 2] on div "Hymnal Worship Hymnal Worship 詩頌崇拜 詩頌崇拜 Ezekiel 以西結書 24:15-18 Ezekiel 以西結書 24:1…" at bounding box center [222, 2] width 441 height 0
copy div "Ezekiel 以西結書 24:15-18 Ezekiel 以西結書 24:15-18 15 Also the word of the LORD came t…"
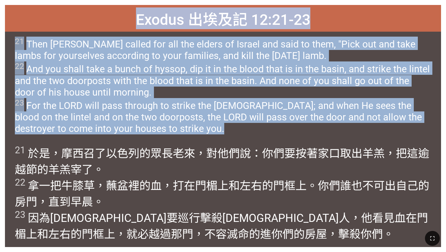
click at [158, 93] on span "21 Then Moses called for all the elders of Israel and said to them, "Pick out a…" at bounding box center [223, 86] width 416 height 98
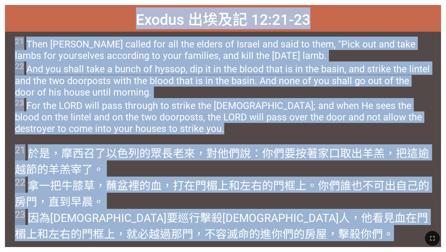
drag, startPoint x: 137, startPoint y: 15, endPoint x: 267, endPoint y: 235, distance: 256.4
click at [267, 2] on div "Hymnal Worship Hymnal Worship 詩頌崇拜 詩頌崇拜 Exodus 出埃及記 12:21-23 Exodus 出埃及記 12:21-…" at bounding box center [222, 2] width 441 height 0
copy div "Exodus 出埃及記 12:21-23 Exodus 出埃及記 12:21-23 21 Then Moses called for all the elde…"
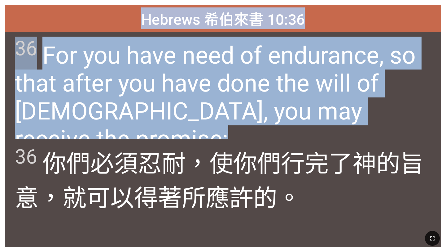
click at [184, 84] on span "36 For you have need of endurance, so that after you have done the will of God,…" at bounding box center [223, 95] width 416 height 117
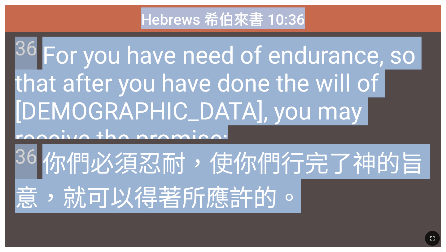
drag, startPoint x: 143, startPoint y: 15, endPoint x: 314, endPoint y: 203, distance: 254.6
click at [314, 203] on div "Hebrews 希伯來書 10:36 Hebrews 希伯來書 10:36 36 For you have need of endurance, so tha…" at bounding box center [223, 126] width 437 height 242
copy div "Hebrews 希伯來書 10:36 Hebrews 希伯來書 10:36 36 For you have need of endurance, so tha…"
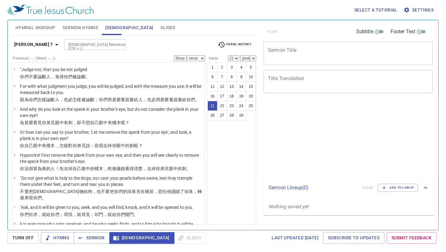
select select "21"
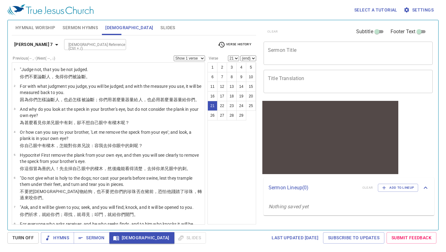
scroll to position [355, 0]
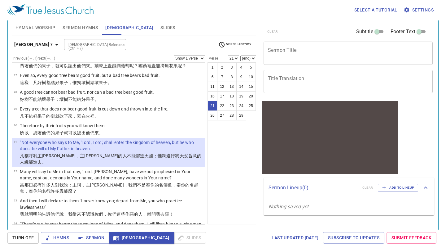
click at [203, 58] on select "Show 1 verse Show 2 verses Show 3 verses Show 4 verses Show 5 verses" at bounding box center [189, 58] width 31 height 6
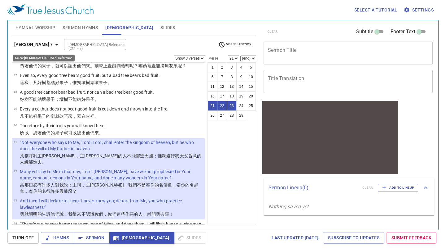
click at [36, 46] on b "Matthew 7" at bounding box center [33, 45] width 39 height 8
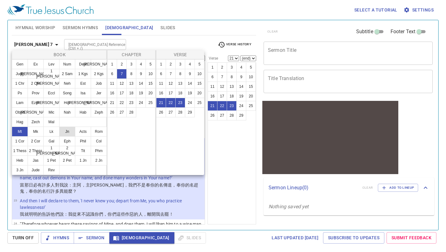
click at [65, 130] on button "Jn" at bounding box center [67, 131] width 16 height 10
select select "1"
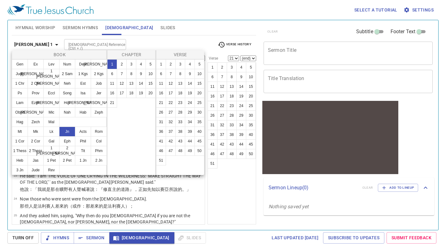
scroll to position [0, 0]
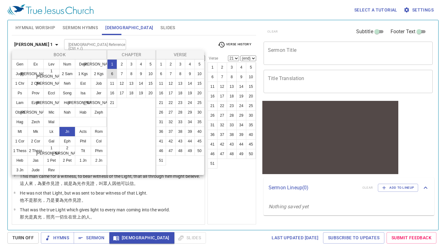
click at [110, 75] on button "6" at bounding box center [112, 74] width 10 height 10
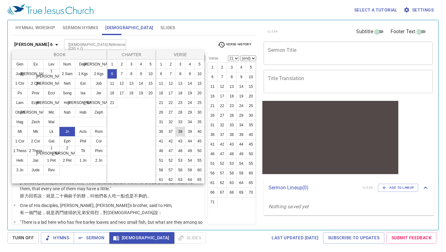
click at [178, 131] on button "38" at bounding box center [180, 131] width 10 height 10
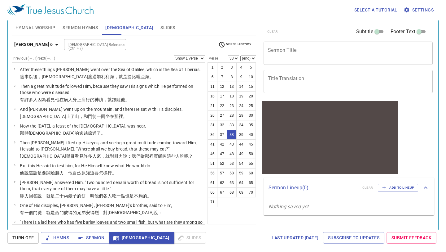
scroll to position [736, 0]
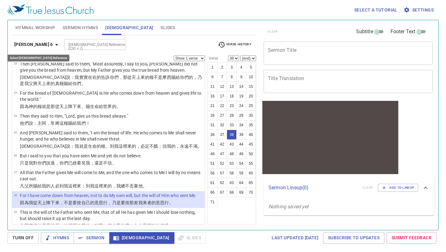
click at [53, 46] on icon "button" at bounding box center [56, 44] width 7 height 7
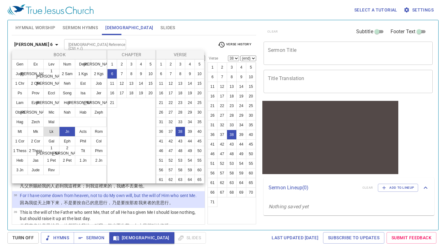
click at [54, 130] on button "Lk" at bounding box center [51, 131] width 16 height 10
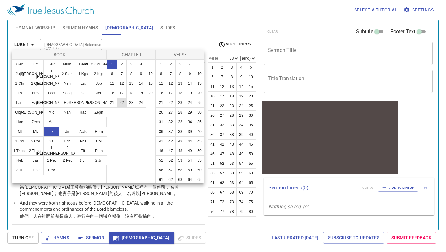
click at [120, 105] on button "22" at bounding box center [122, 103] width 10 height 10
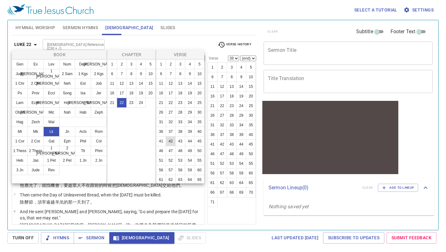
click at [171, 140] on button "42" at bounding box center [171, 141] width 10 height 10
select select "42"
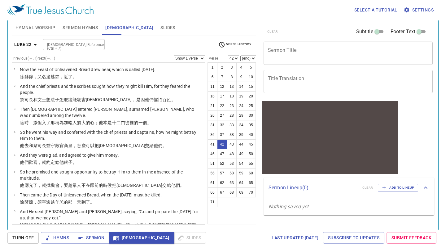
scroll to position [781, 0]
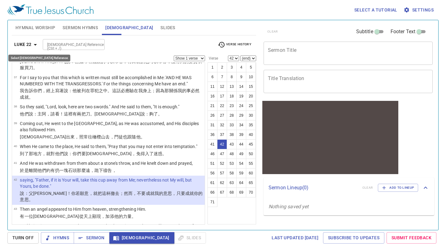
click at [28, 43] on b "Luke 22" at bounding box center [22, 45] width 17 height 8
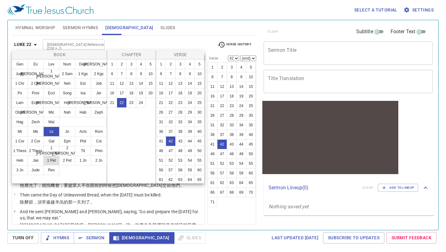
scroll to position [781, 0]
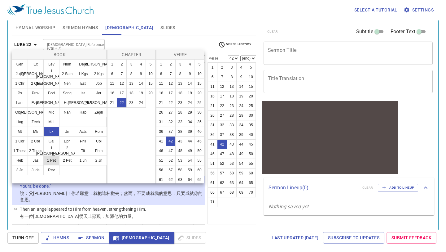
click at [53, 162] on button "1 Pet" at bounding box center [51, 160] width 16 height 10
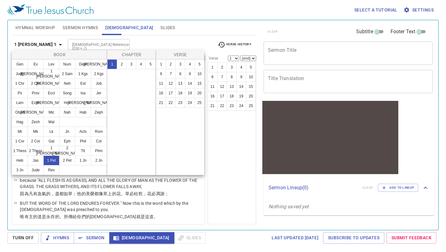
scroll to position [0, 0]
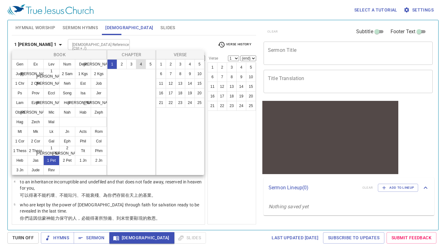
click at [141, 63] on button "4" at bounding box center [141, 64] width 10 height 10
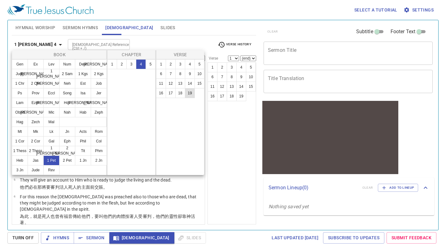
click at [190, 92] on button "19" at bounding box center [190, 93] width 10 height 10
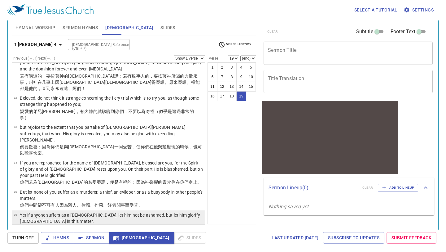
scroll to position [298, 0]
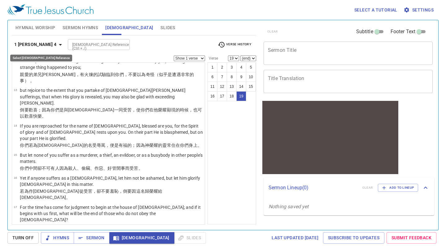
click at [57, 45] on icon "button" at bounding box center [60, 44] width 7 height 7
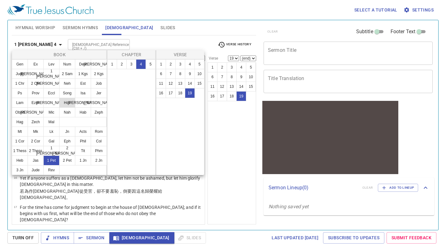
click at [68, 104] on button "Hos" at bounding box center [67, 103] width 16 height 10
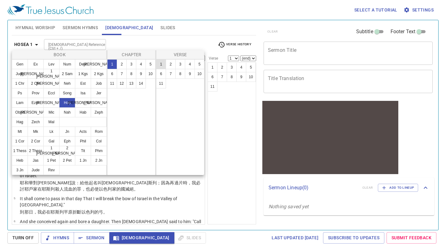
click at [160, 63] on button "1" at bounding box center [161, 64] width 10 height 10
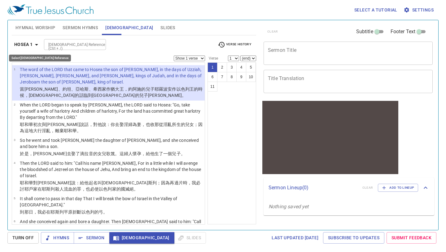
click at [35, 41] on icon "button" at bounding box center [36, 44] width 7 height 7
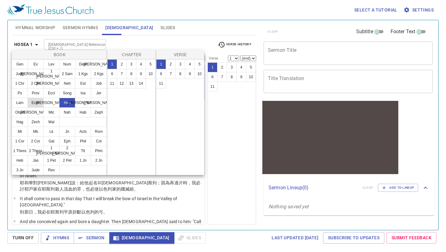
click at [35, 101] on button "Ezek" at bounding box center [36, 103] width 16 height 10
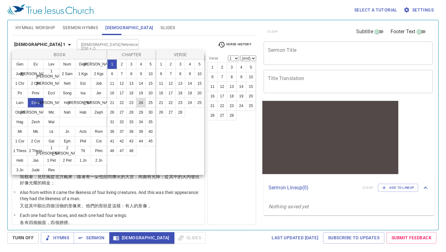
click at [141, 102] on button "24" at bounding box center [141, 103] width 10 height 10
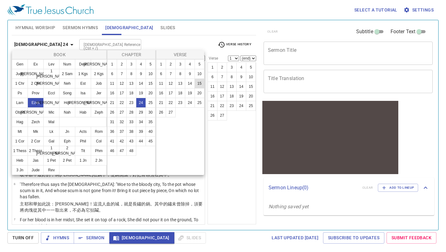
click at [199, 84] on button "15" at bounding box center [200, 83] width 10 height 10
select select "15"
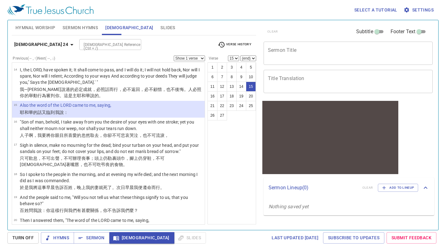
scroll to position [319, 0]
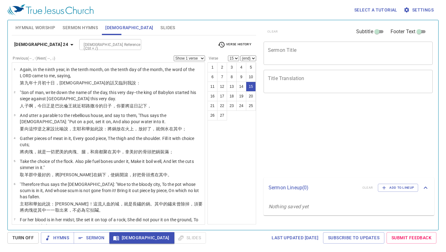
select select "15"
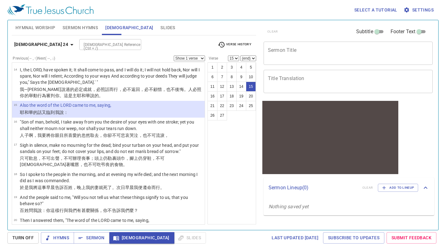
scroll to position [316, 0]
click at [202, 59] on select "Show 1 verse Show 2 verses Show 3 verses Show 4 verses Show 5 verses" at bounding box center [189, 58] width 31 height 6
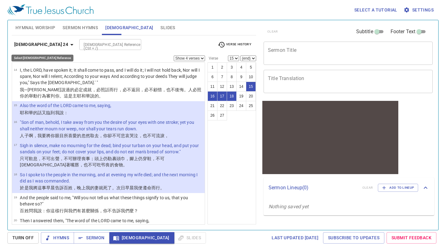
click at [37, 46] on b "Ezekiel 24" at bounding box center [41, 45] width 54 height 8
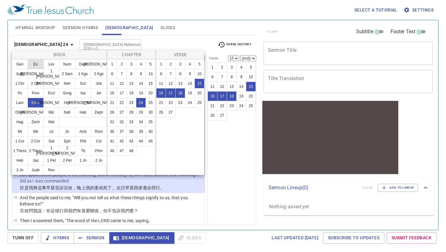
click at [36, 65] on button "Ex" at bounding box center [36, 64] width 16 height 10
select select "1"
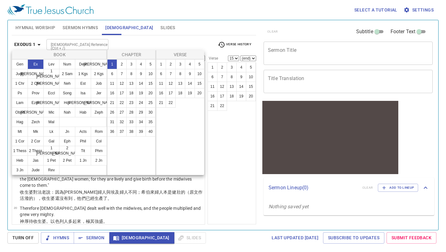
scroll to position [0, 0]
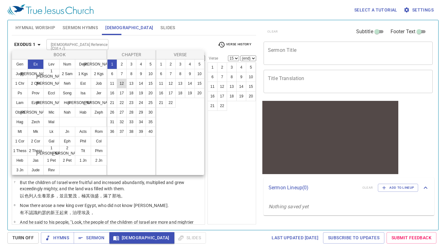
click at [121, 83] on button "12" at bounding box center [122, 83] width 10 height 10
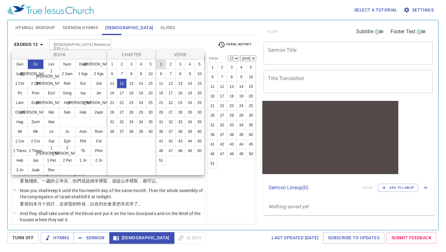
click at [161, 63] on button "1" at bounding box center [161, 64] width 10 height 10
select select "1"
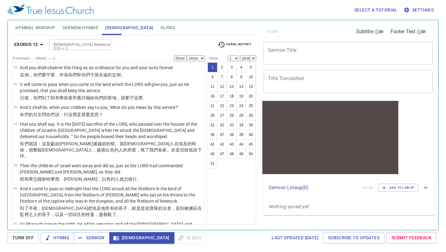
scroll to position [664, 0]
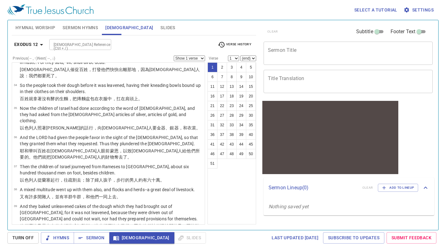
scroll to position [1132, 0]
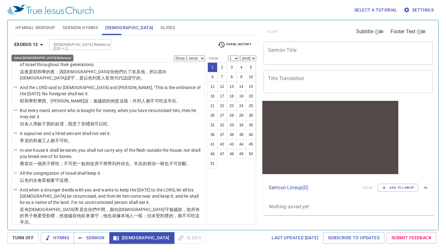
click at [42, 46] on icon "button" at bounding box center [41, 44] width 7 height 7
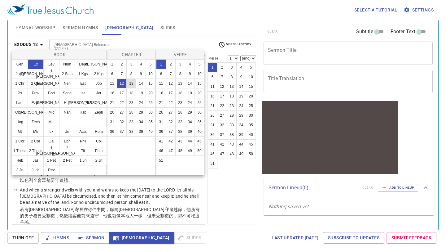
click at [134, 84] on button "13" at bounding box center [131, 83] width 10 height 10
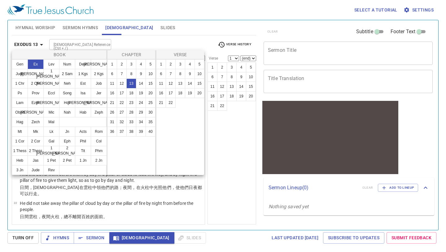
scroll to position [0, 0]
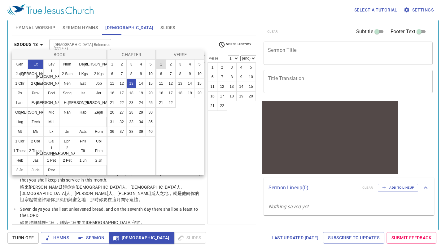
click at [162, 65] on button "1" at bounding box center [161, 64] width 10 height 10
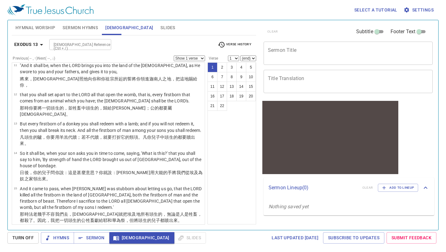
scroll to position [423, 0]
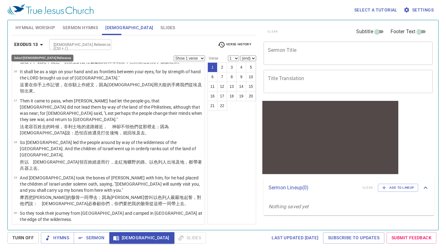
click at [43, 48] on icon "button" at bounding box center [41, 44] width 7 height 7
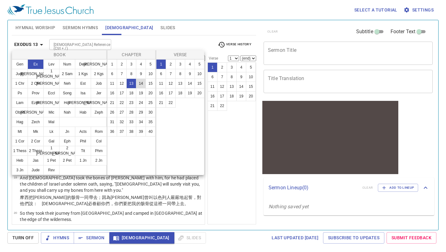
click at [141, 81] on button "14" at bounding box center [141, 83] width 10 height 10
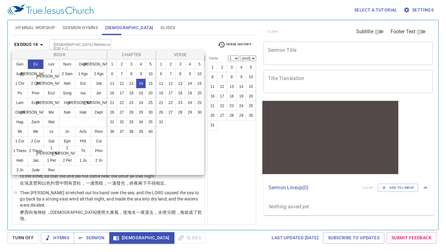
scroll to position [0, 0]
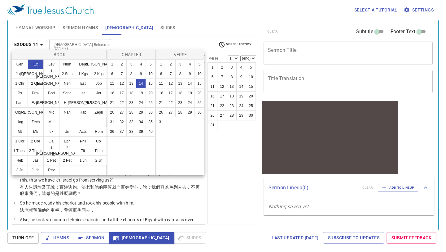
click at [102, 195] on div at bounding box center [223, 126] width 446 height 252
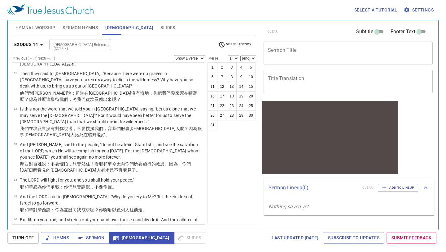
scroll to position [263, 0]
click at [43, 45] on icon "button" at bounding box center [41, 44] width 7 height 7
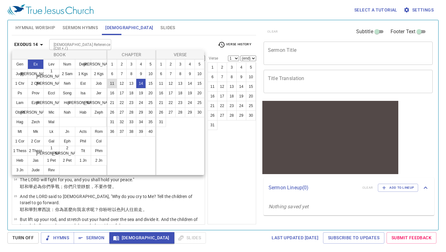
click at [112, 83] on button "11" at bounding box center [112, 83] width 10 height 10
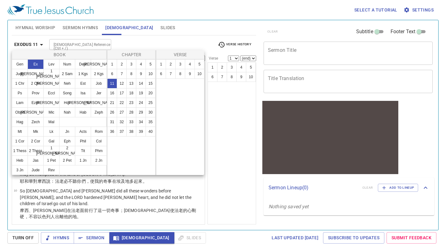
scroll to position [0, 0]
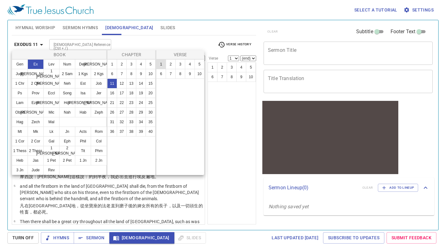
click at [162, 62] on button "1" at bounding box center [161, 64] width 10 height 10
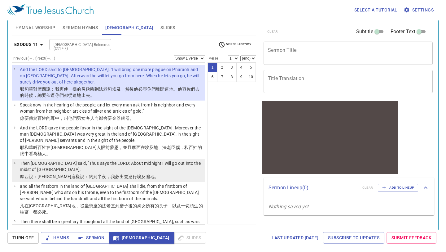
scroll to position [110, 0]
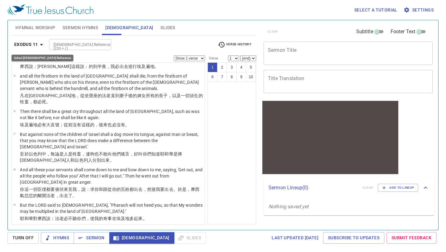
click at [43, 44] on icon "button" at bounding box center [41, 44] width 7 height 7
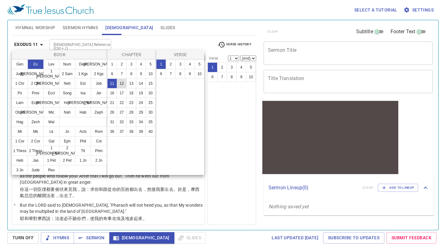
click at [121, 83] on button "12" at bounding box center [122, 83] width 10 height 10
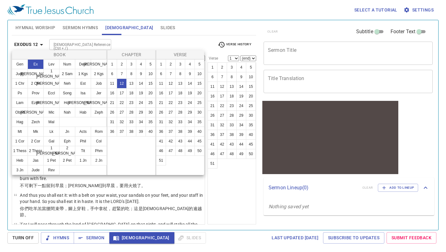
scroll to position [0, 0]
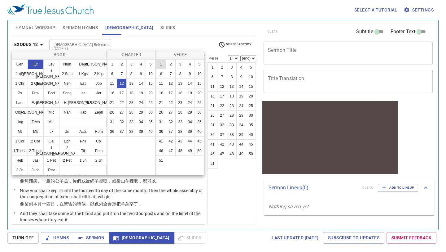
click at [162, 63] on button "1" at bounding box center [161, 64] width 10 height 10
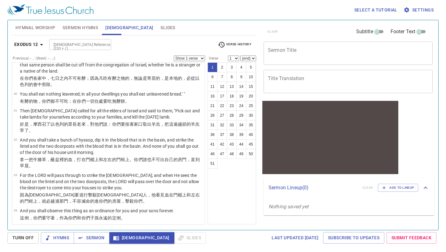
scroll to position [501, 0]
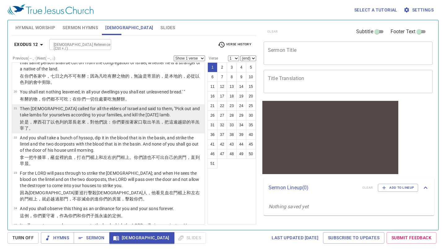
click at [126, 119] on p "於是，摩西 召了 以色列 的眾長老 來，對他們說 ：你們要按著家口 取 出 羊羔 ，把這逾越節 的羊羔宰了 。" at bounding box center [111, 125] width 183 height 12
select select "21"
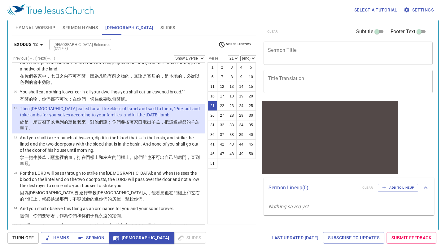
click at [203, 58] on select "Show 1 verse Show 2 verses Show 3 verses Show 4 verses Show 5 verses" at bounding box center [189, 58] width 31 height 6
select select "3"
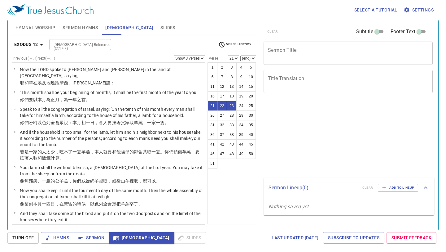
select select "3"
select select "21"
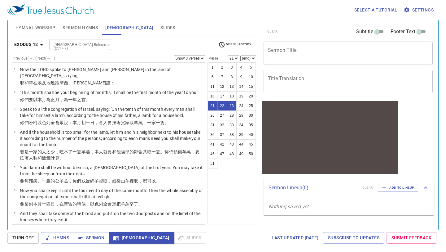
scroll to position [501, 0]
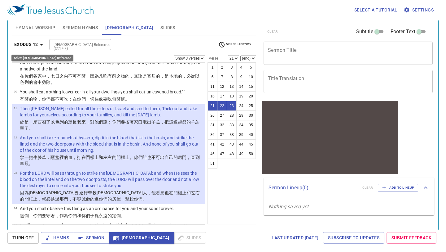
click at [44, 45] on icon "button" at bounding box center [41, 44] width 7 height 7
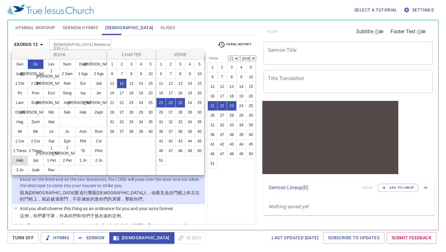
click at [23, 158] on button "Heb" at bounding box center [20, 160] width 16 height 10
select select "1"
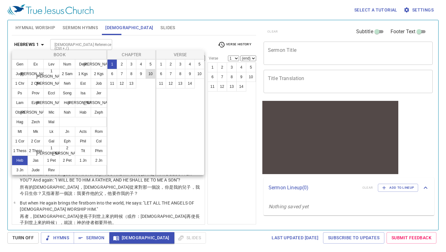
click at [151, 73] on button "10" at bounding box center [151, 74] width 10 height 10
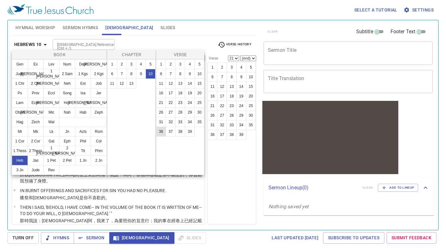
click at [161, 127] on button "36" at bounding box center [161, 131] width 10 height 10
select select "36"
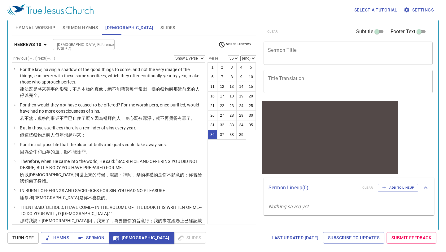
scroll to position [714, 0]
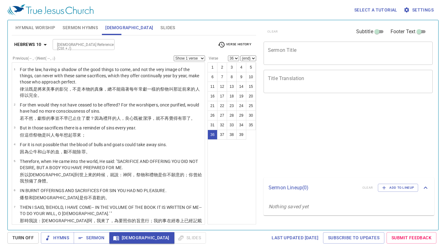
select select "36"
